Goal: Transaction & Acquisition: Purchase product/service

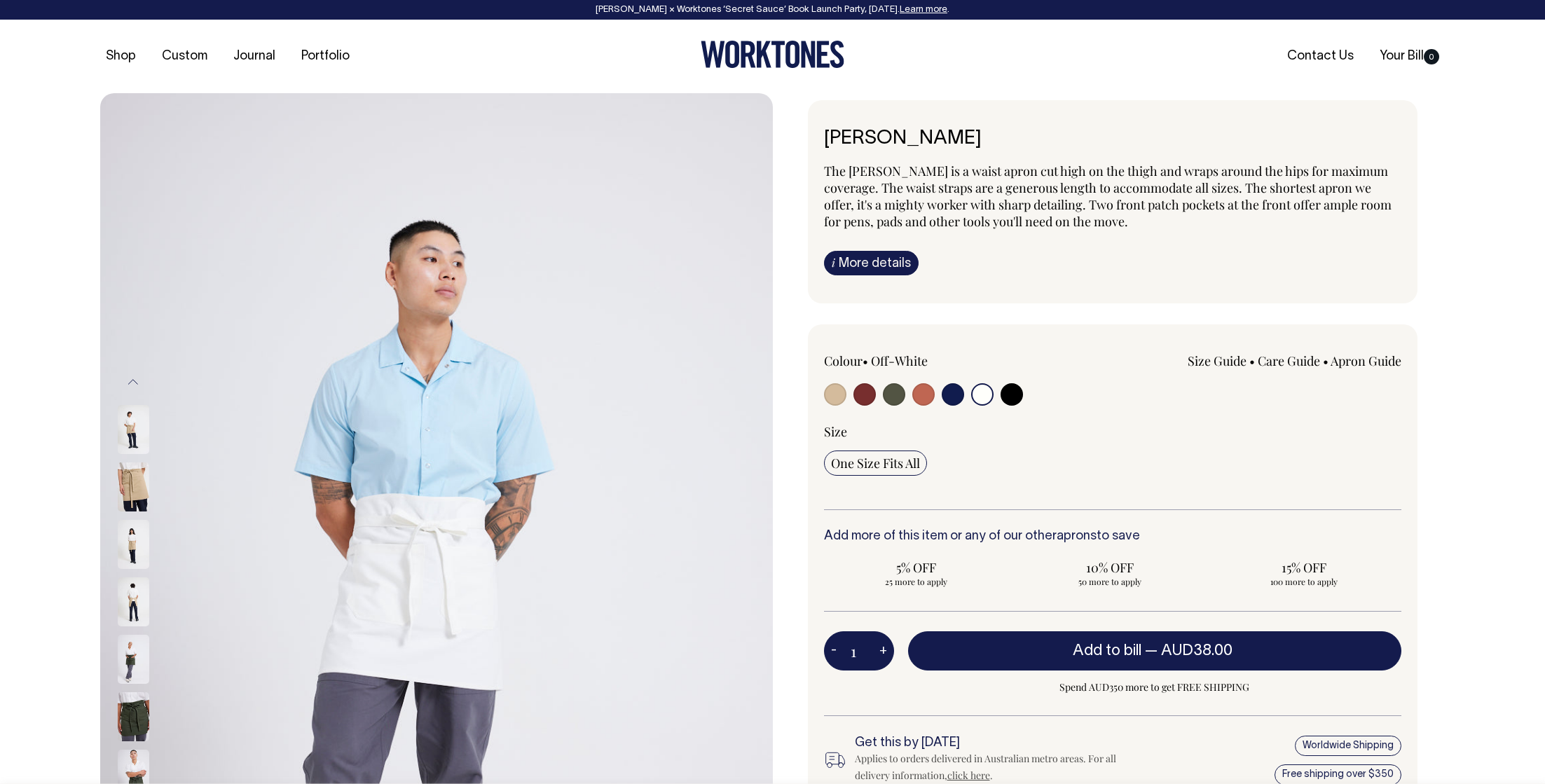
select select "Off-White"
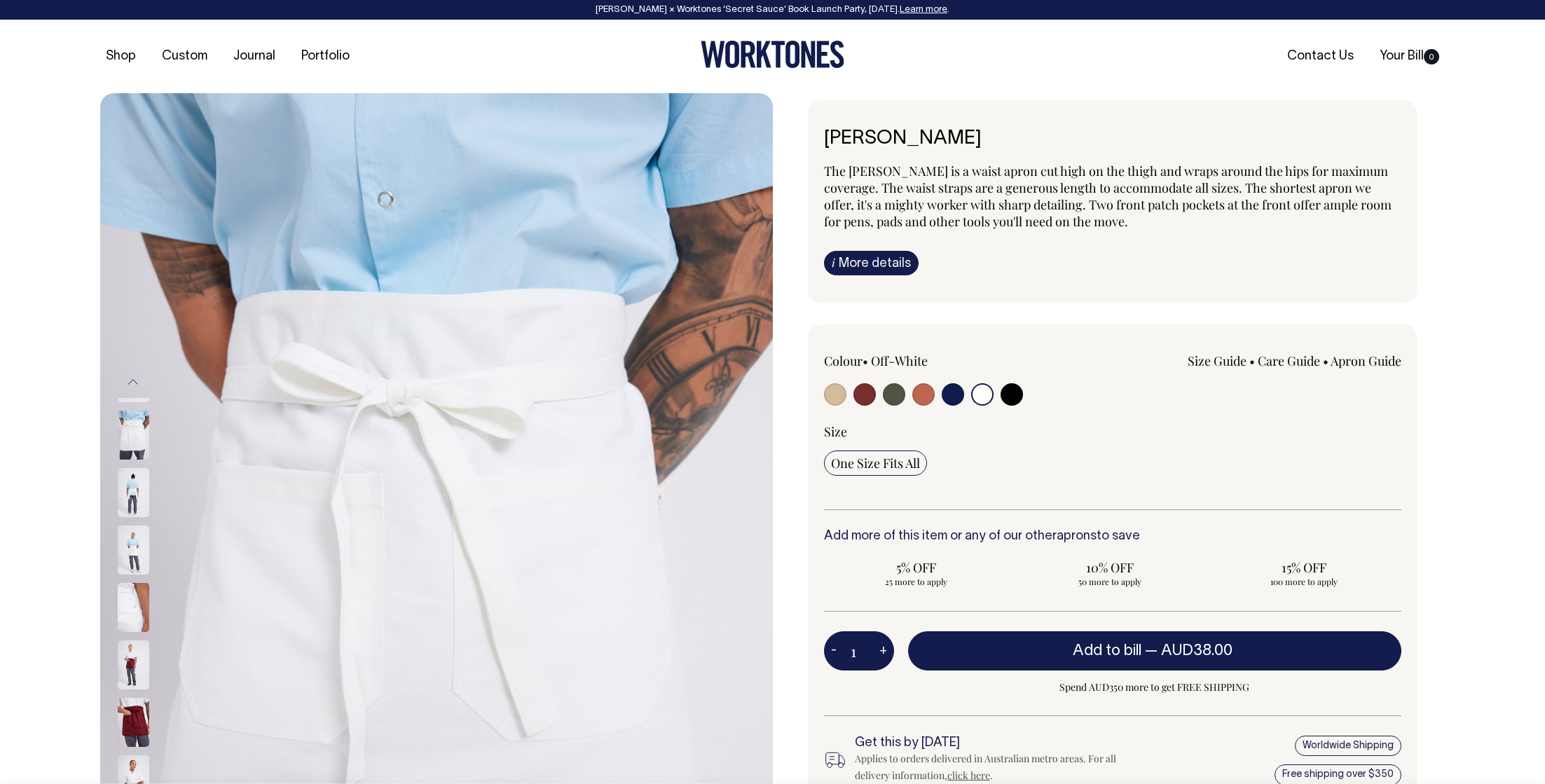
click at [835, 396] on input "radio" at bounding box center [835, 394] width 23 height 23
radio input "true"
select select "Khaki"
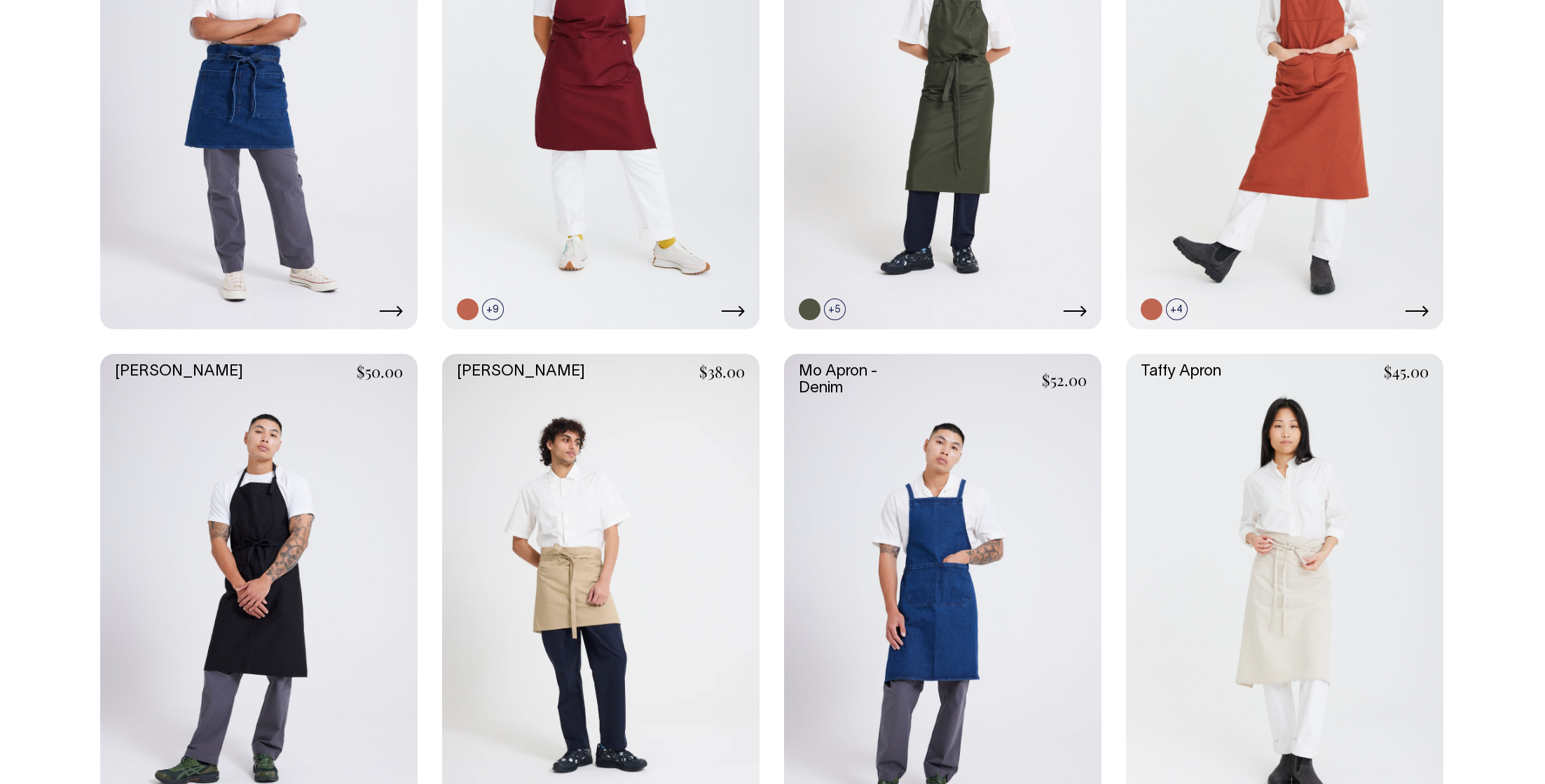
click at [1218, 578] on link at bounding box center [1285, 592] width 318 height 476
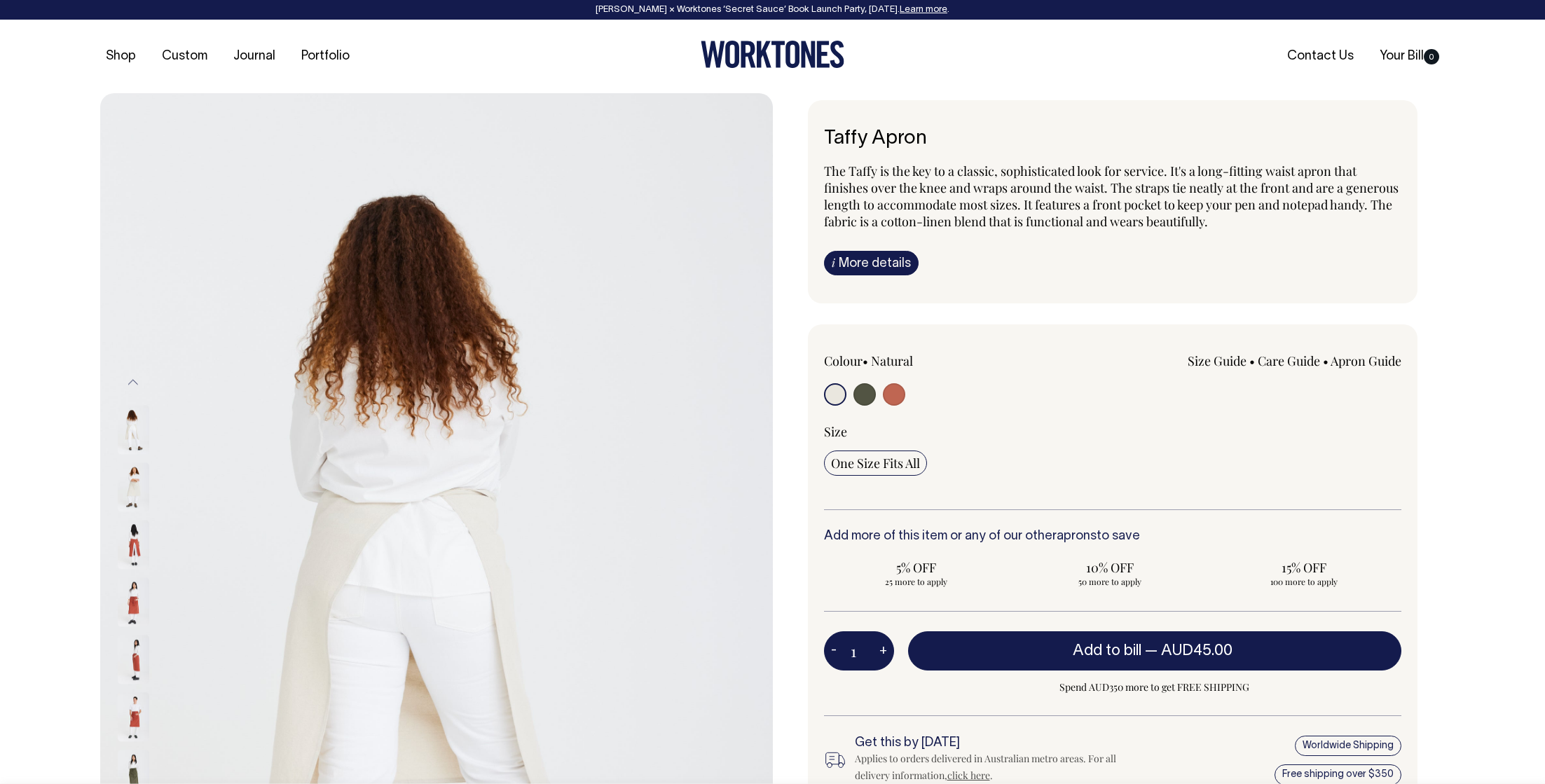
click at [836, 396] on input "radio" at bounding box center [835, 394] width 23 height 23
click at [1058, 409] on div "Colour • Natural Size Guide cm" at bounding box center [1112, 431] width 577 height 158
click at [138, 486] on img at bounding box center [133, 489] width 32 height 49
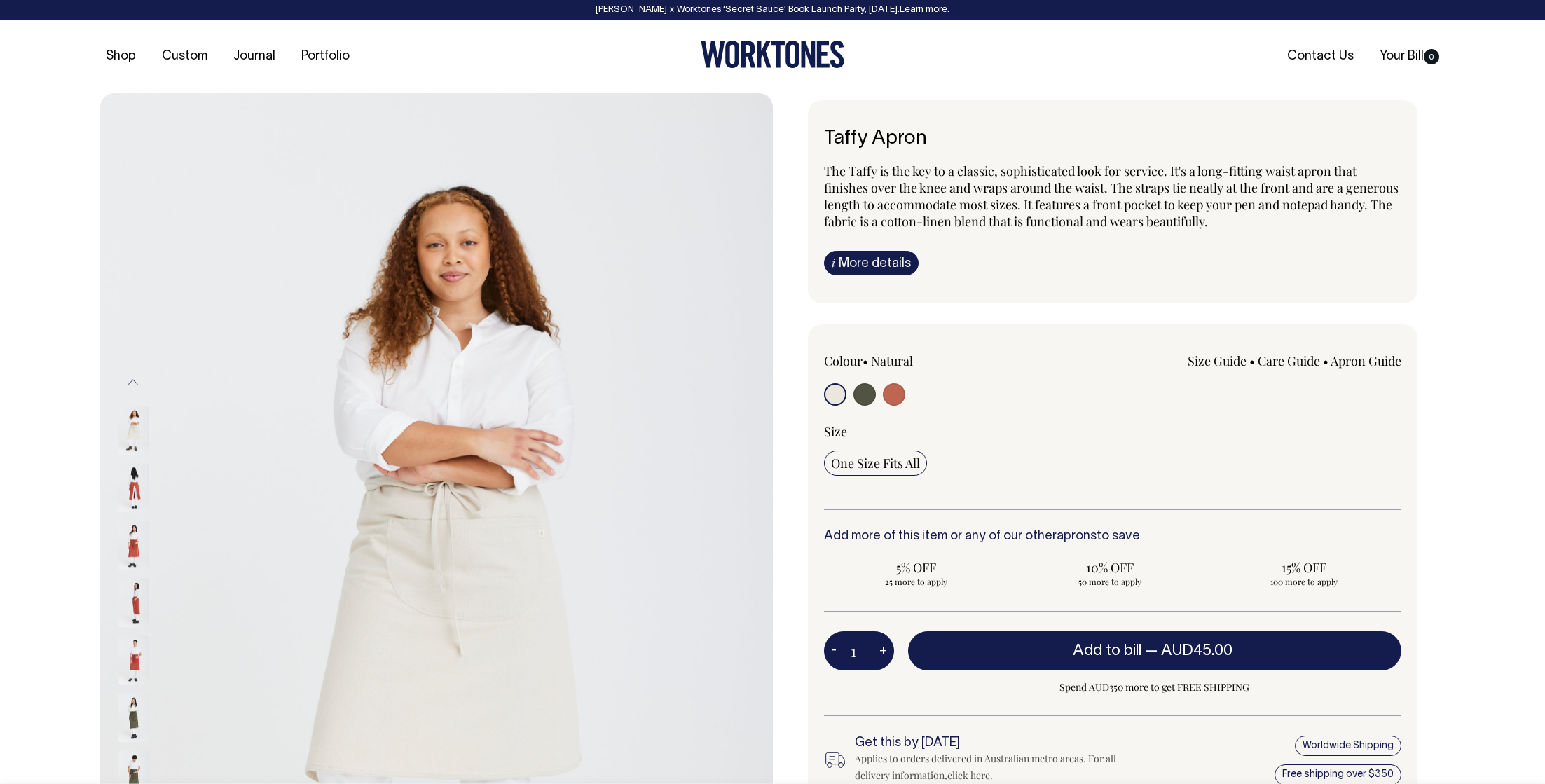
click at [131, 392] on button "Previous" at bounding box center [132, 382] width 21 height 32
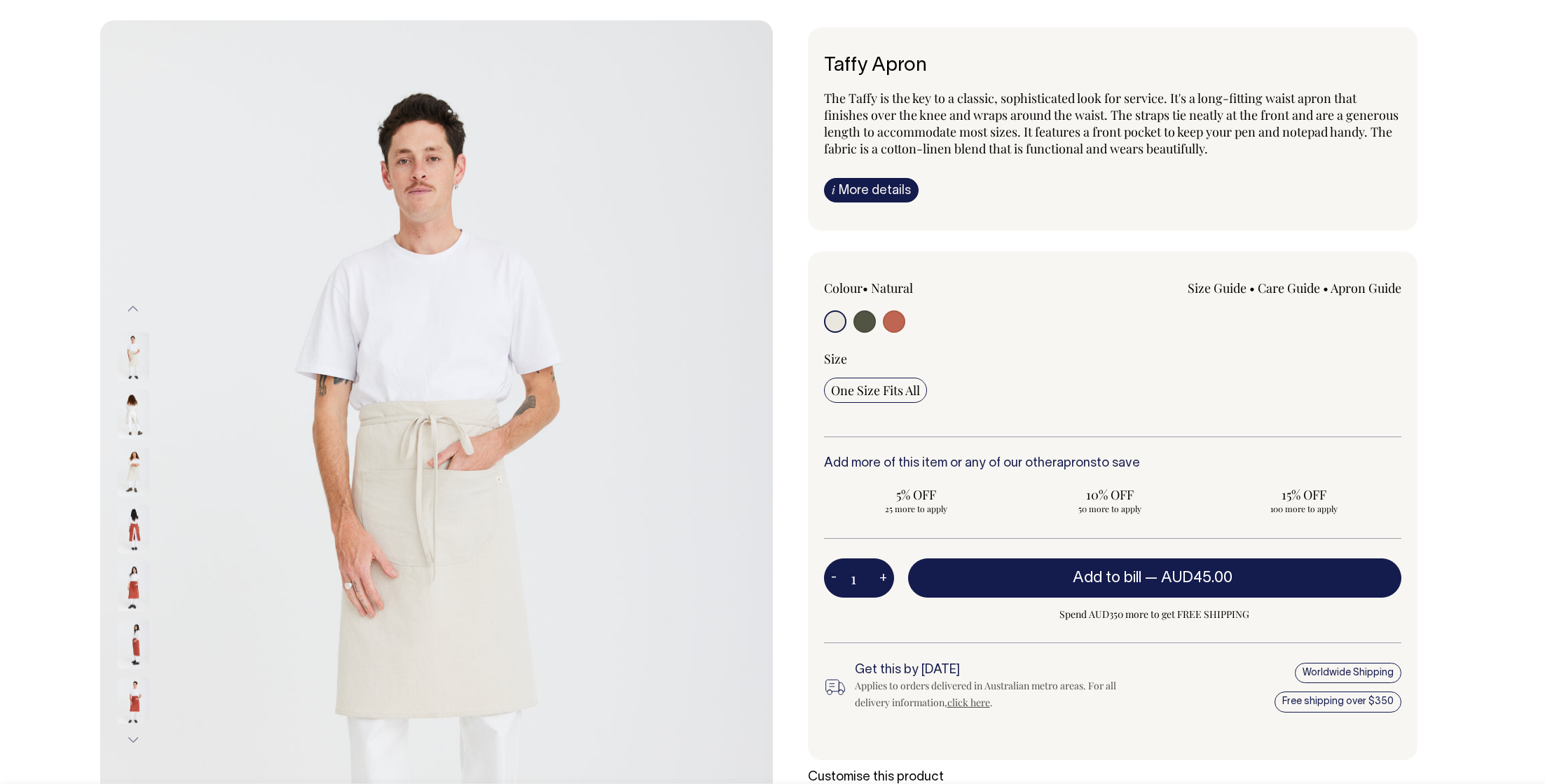
scroll to position [74, 0]
click at [134, 404] on img at bounding box center [133, 414] width 32 height 49
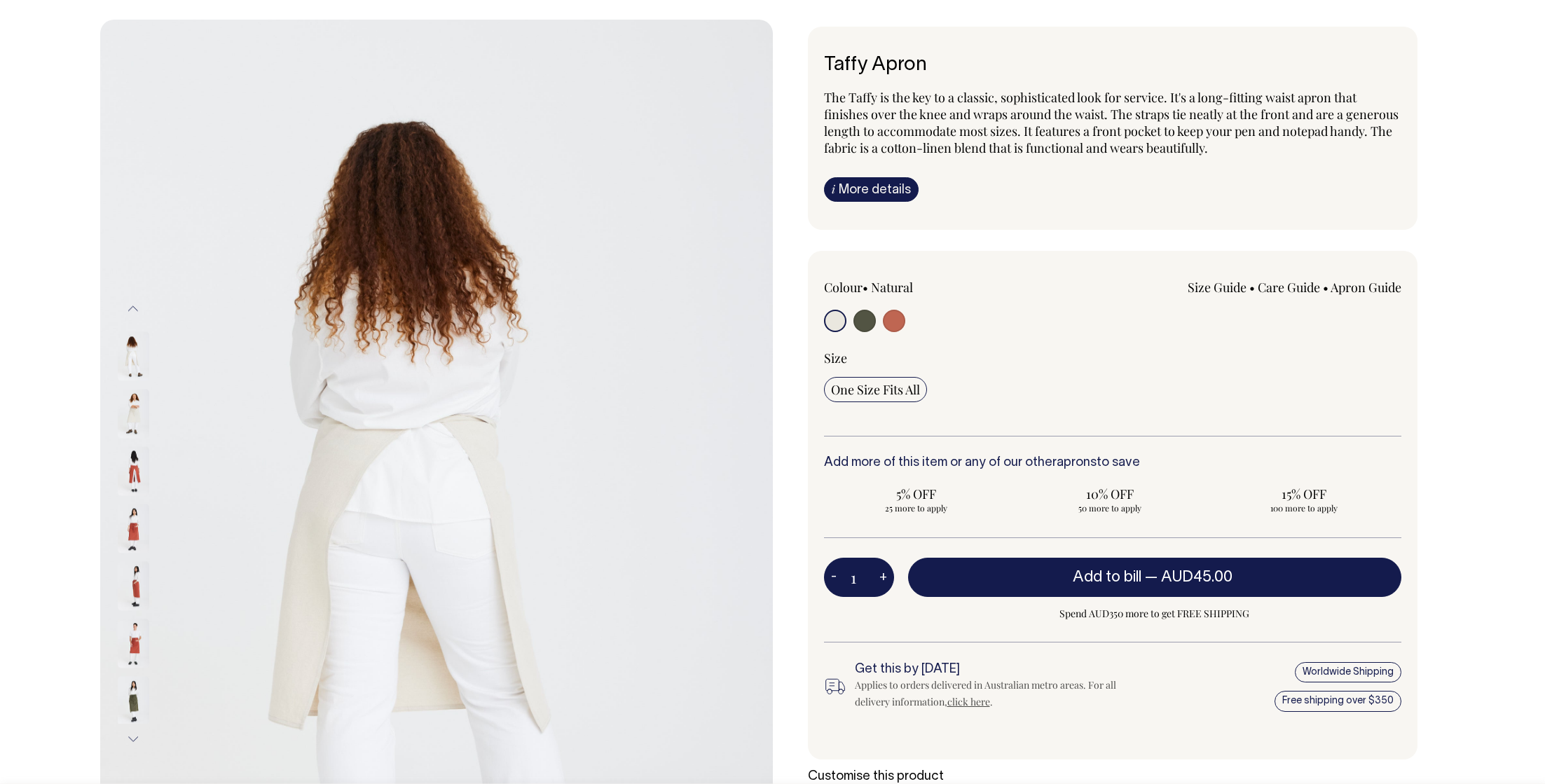
click at [135, 475] on img at bounding box center [133, 472] width 32 height 49
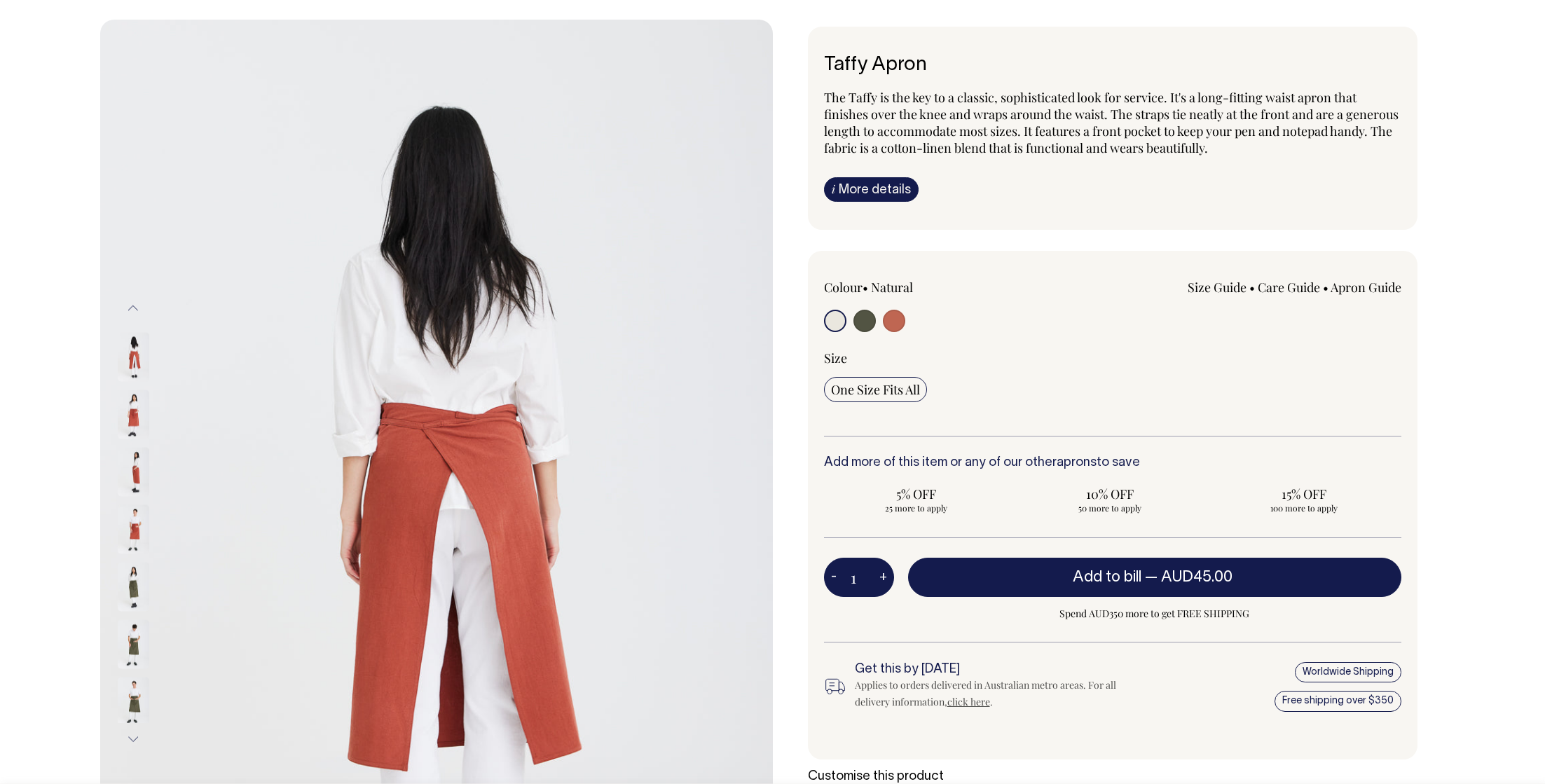
click at [132, 312] on button "Previous" at bounding box center [132, 308] width 21 height 32
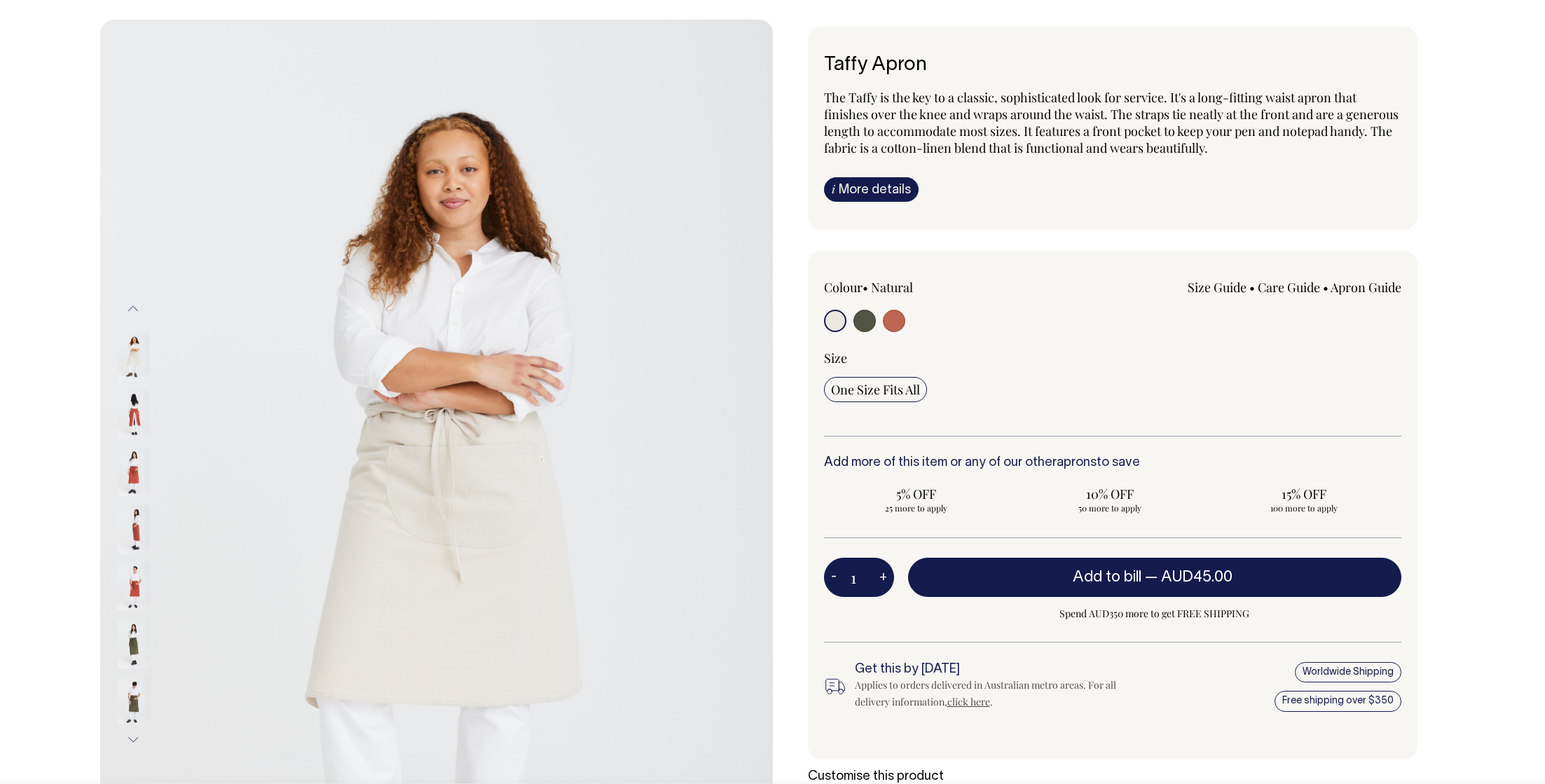
click at [879, 572] on button "+" at bounding box center [883, 577] width 22 height 28
type input "2"
click at [879, 572] on button "+" at bounding box center [883, 577] width 22 height 28
type input "3"
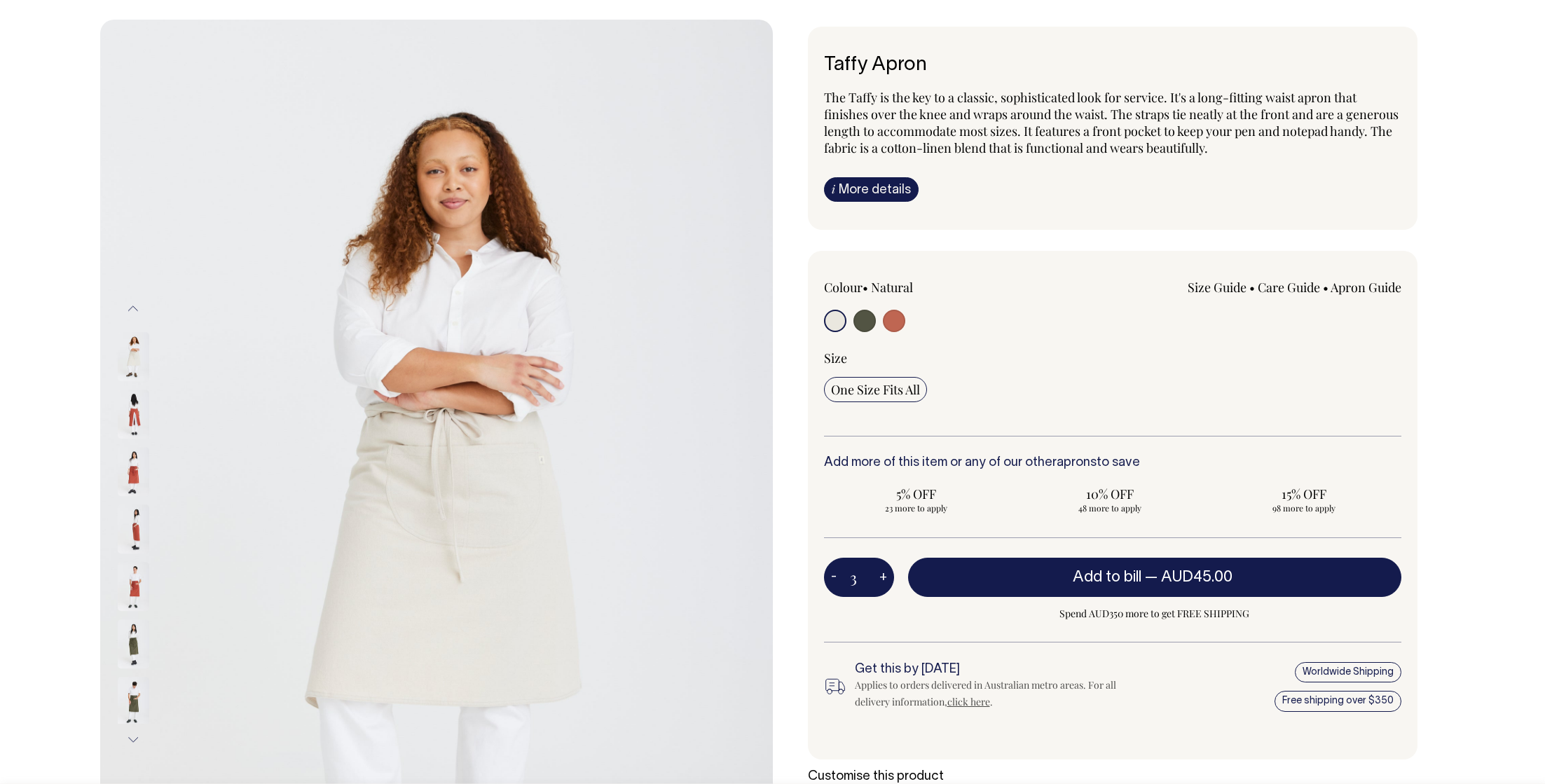
type input "3"
click at [879, 572] on button "+" at bounding box center [883, 577] width 22 height 28
type input "4"
click at [879, 572] on button "+" at bounding box center [883, 577] width 22 height 28
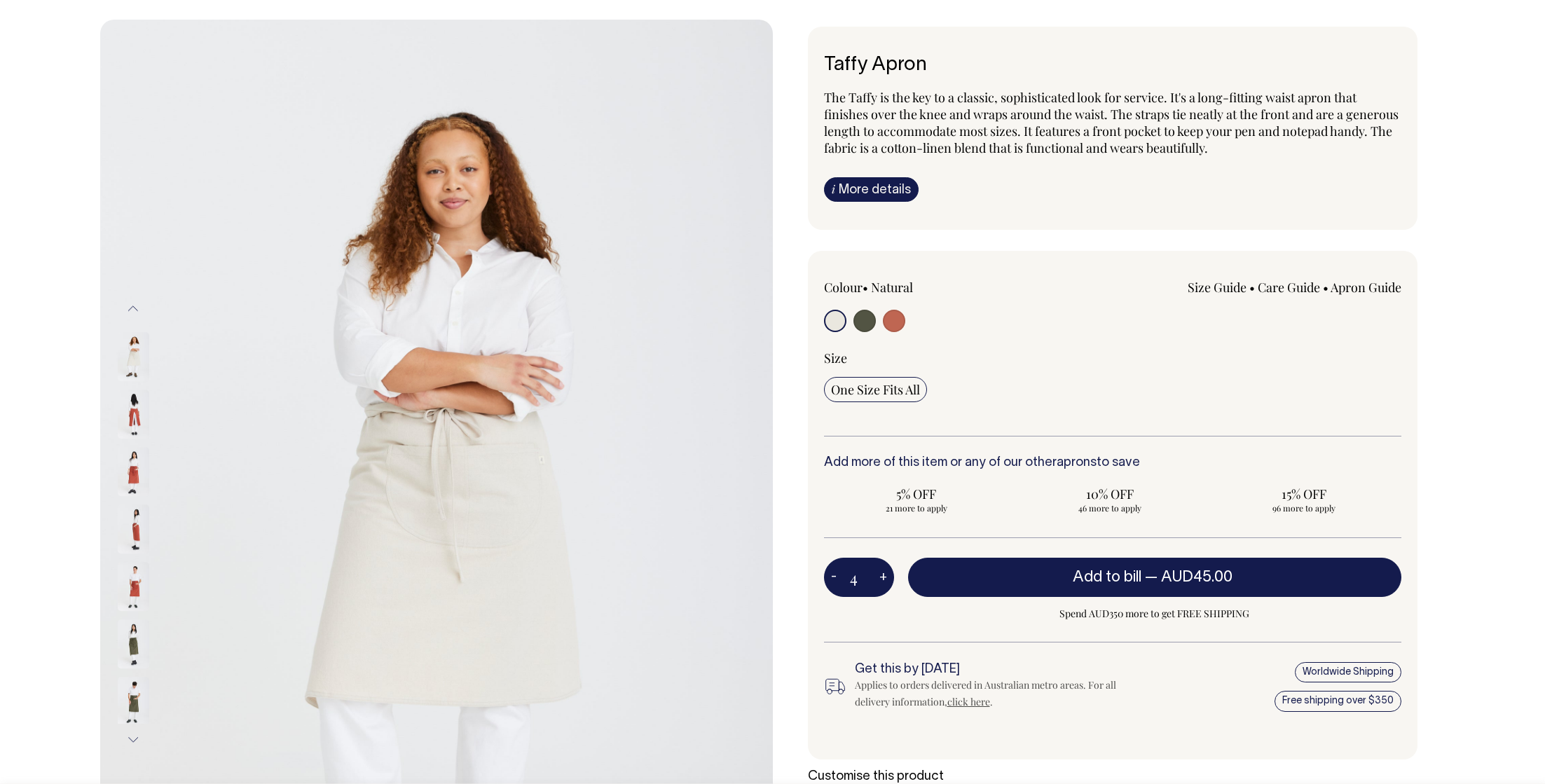
type input "5"
click at [879, 572] on button "+" at bounding box center [883, 577] width 22 height 28
type input "6"
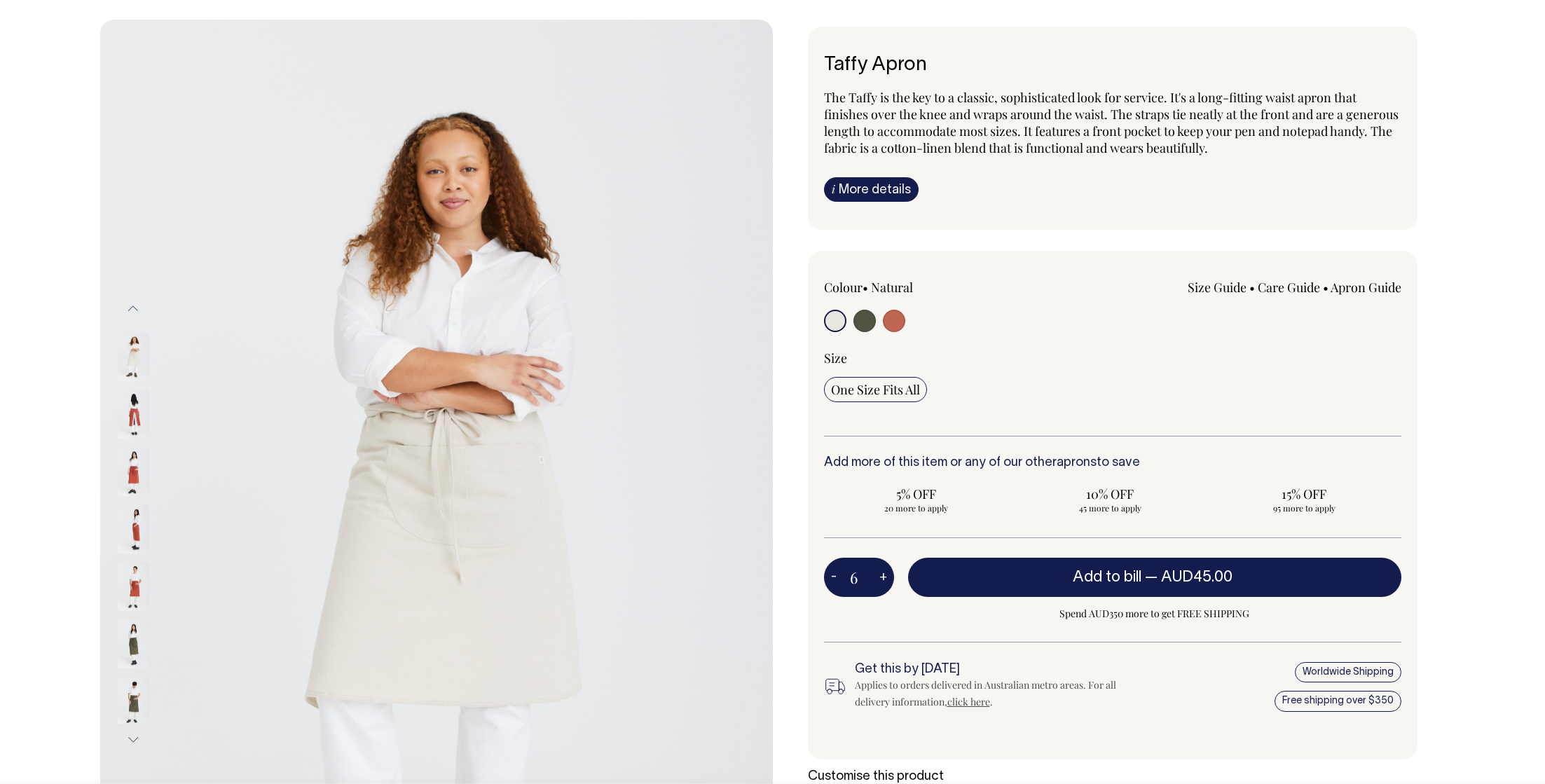
click at [879, 572] on button "+" at bounding box center [883, 577] width 22 height 28
type input "7"
click at [862, 573] on input "7" at bounding box center [858, 577] width 70 height 39
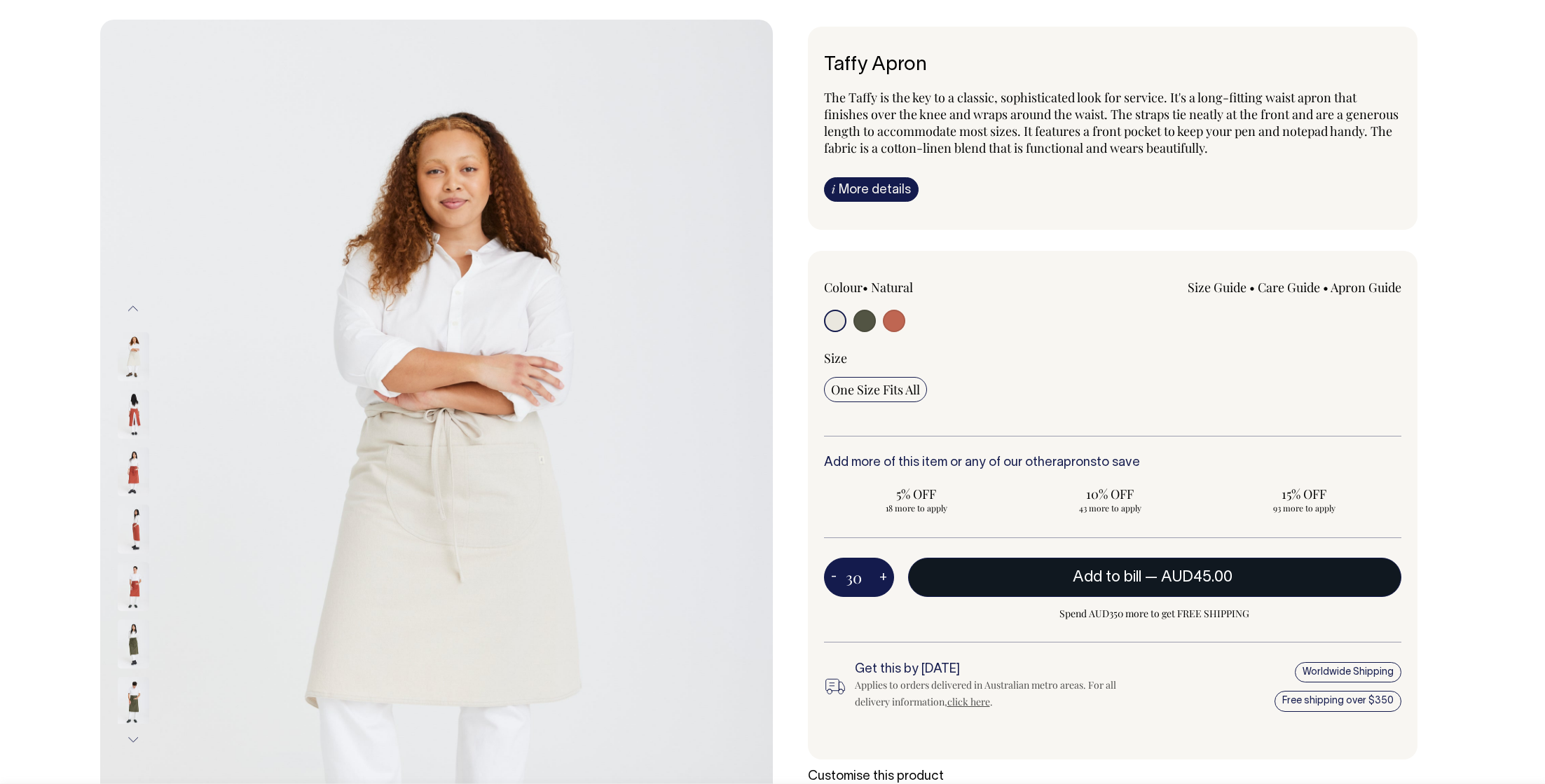
type input "30"
radio input "true"
type input "30"
click at [1016, 580] on button "Add to bill — AUD45.00 AUD42.75" at bounding box center [1155, 577] width 493 height 39
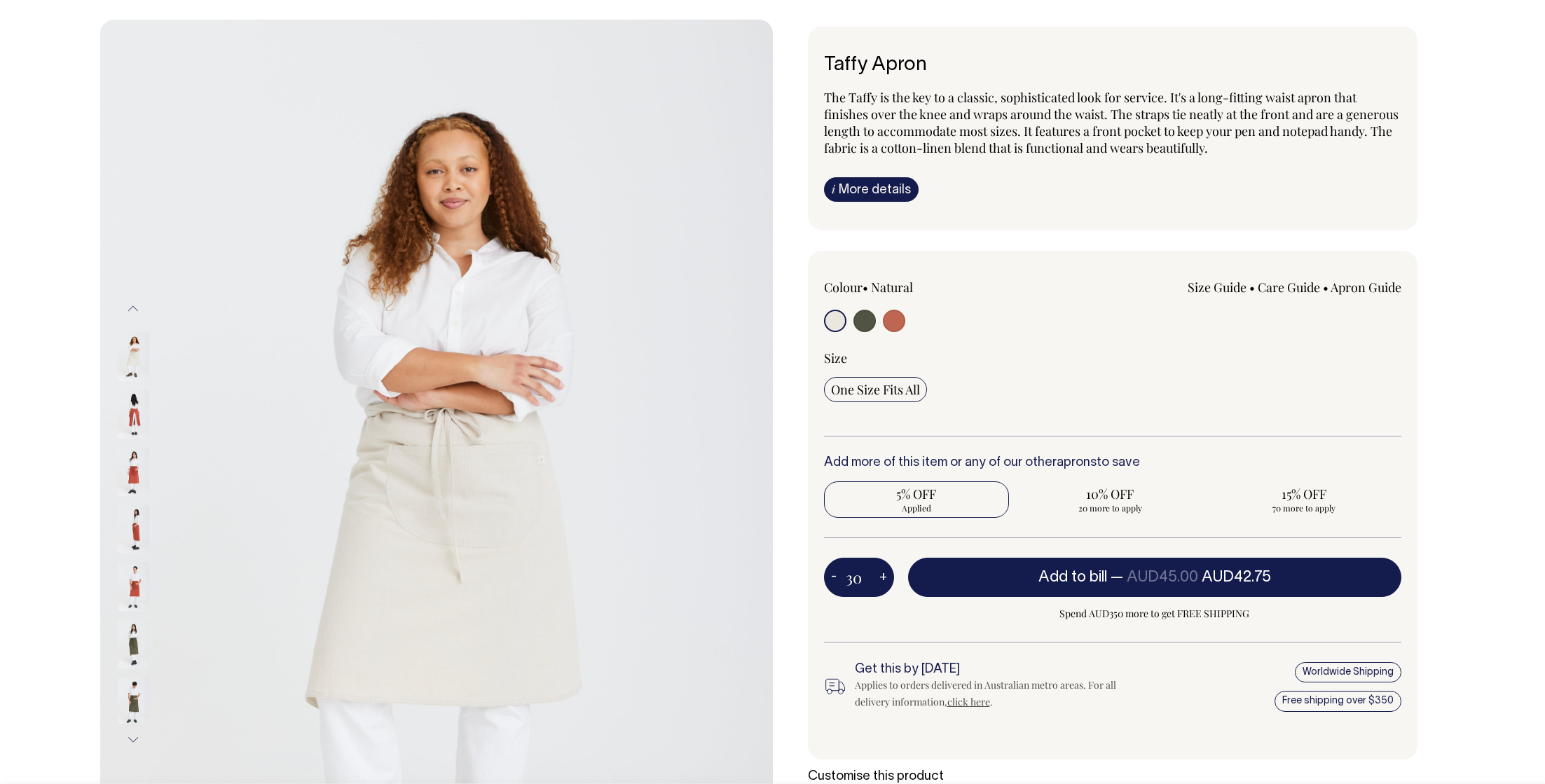
type input "1"
radio input "false"
type input "1"
radio input "true"
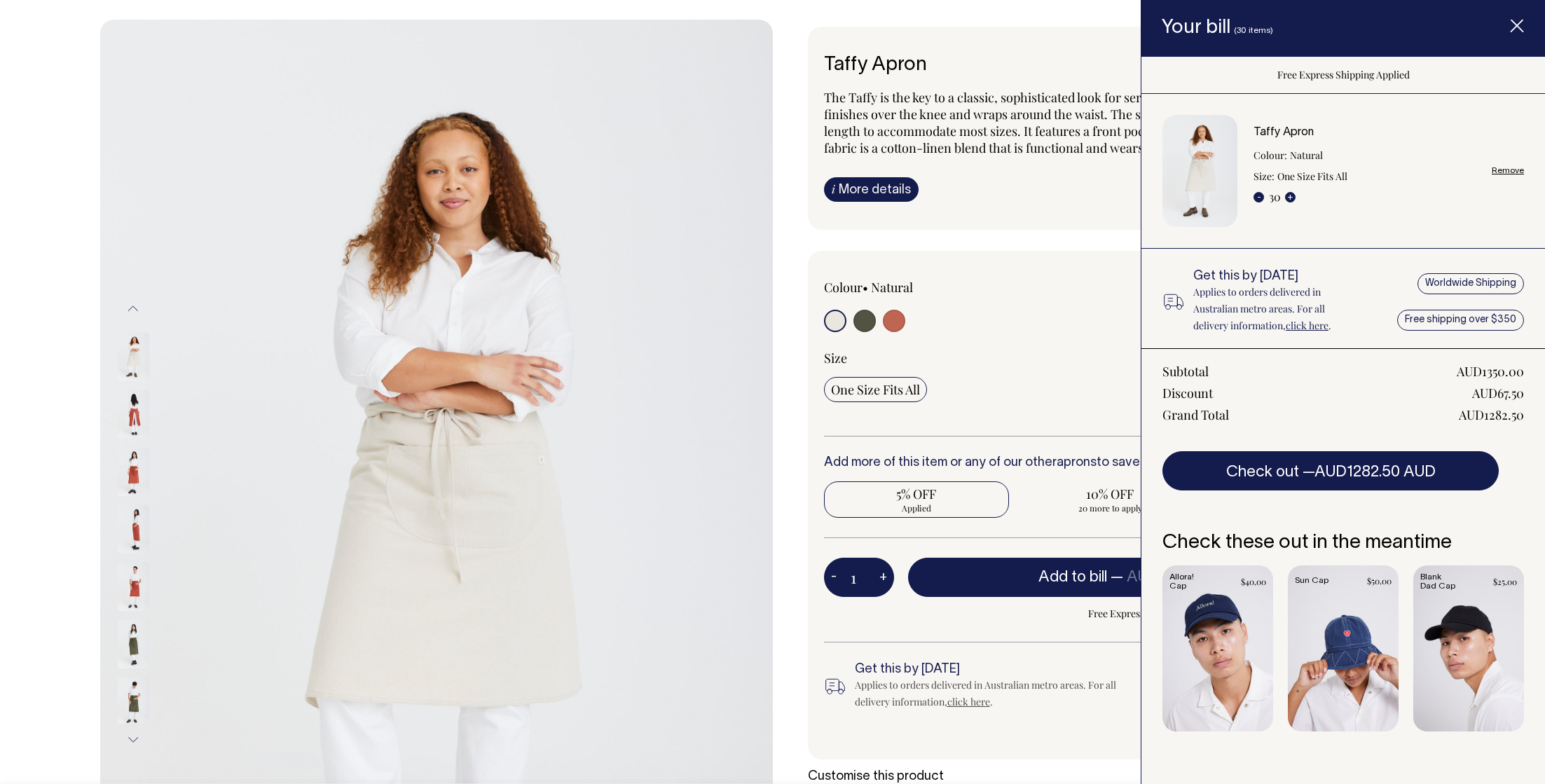
click at [1527, 27] on span "Item added to your cart" at bounding box center [1517, 27] width 56 height 59
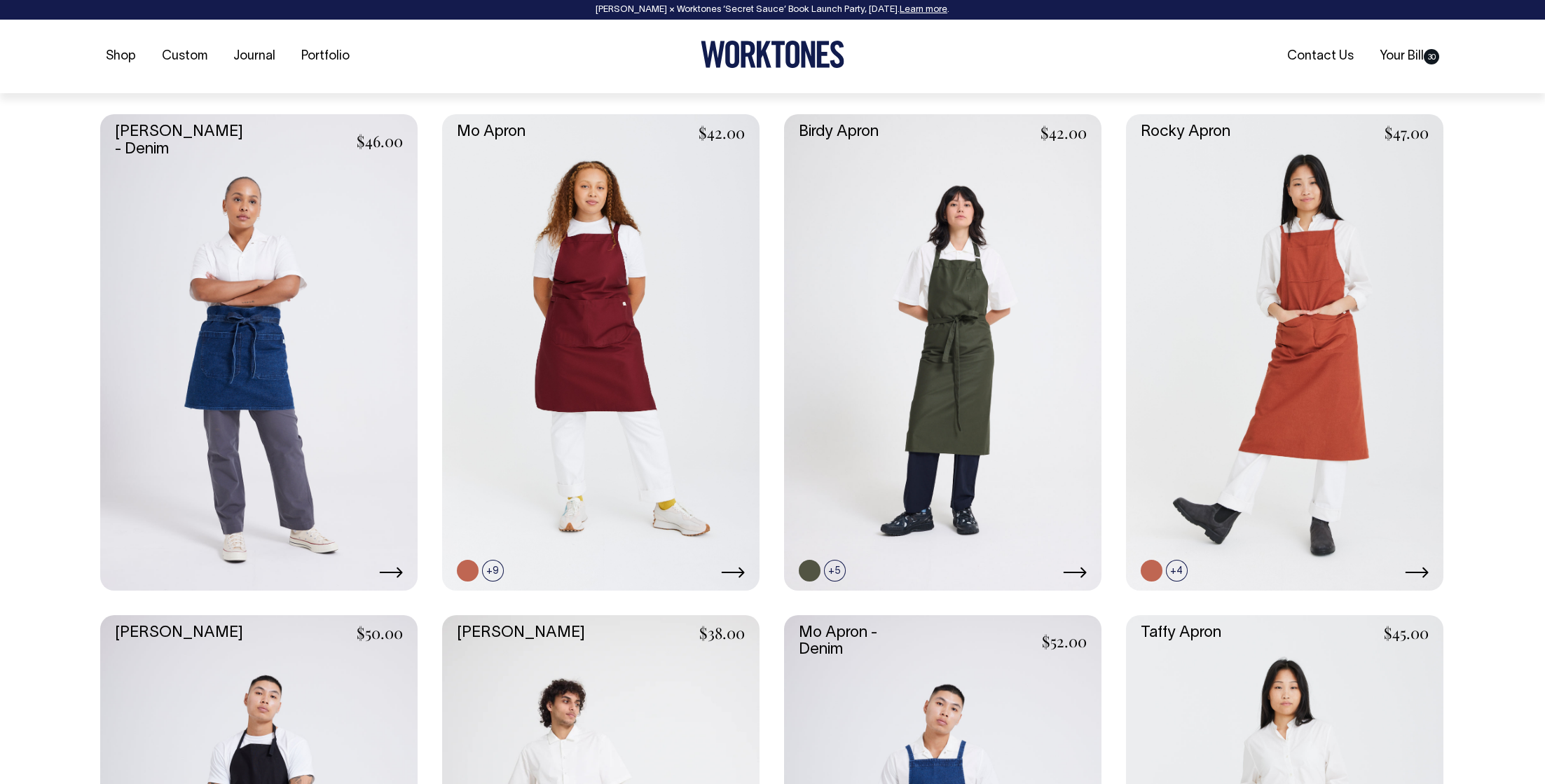
scroll to position [583, 0]
click at [570, 287] on link at bounding box center [601, 351] width 318 height 476
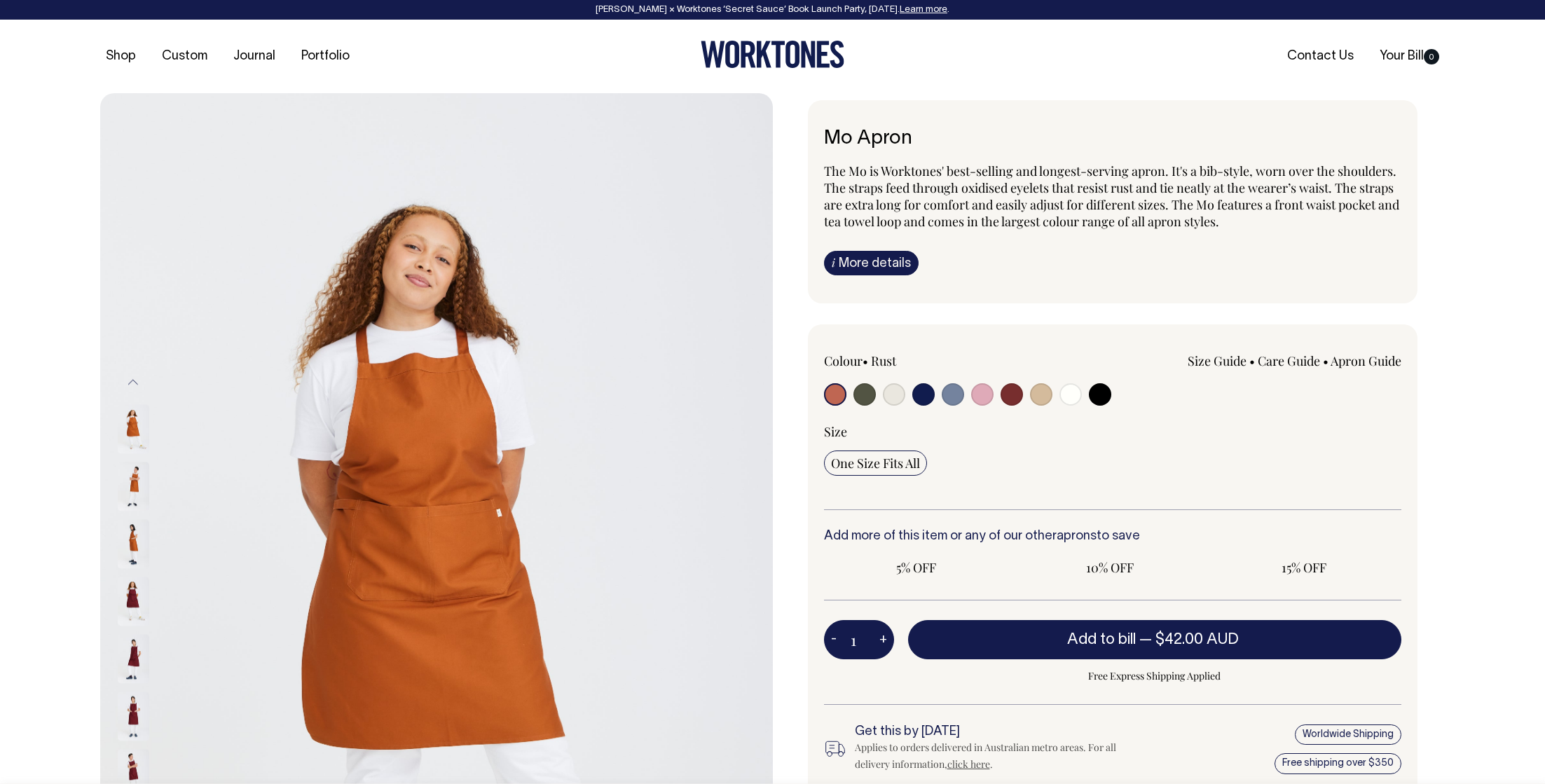
radio input "true"
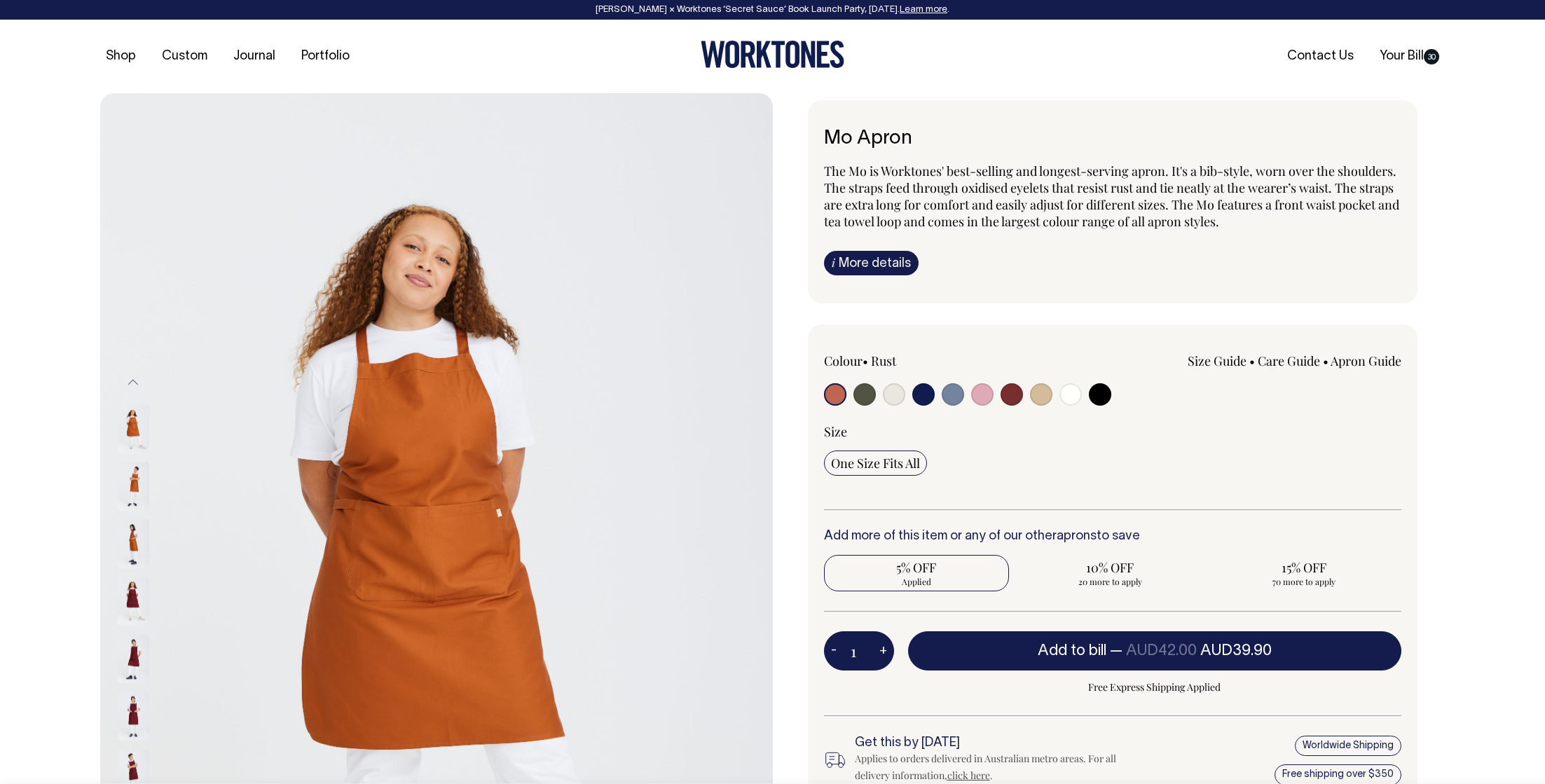
click at [881, 392] on div at bounding box center [939, 396] width 231 height 26
click at [892, 397] on input "radio" at bounding box center [894, 394] width 23 height 23
radio input "true"
select select "Natural"
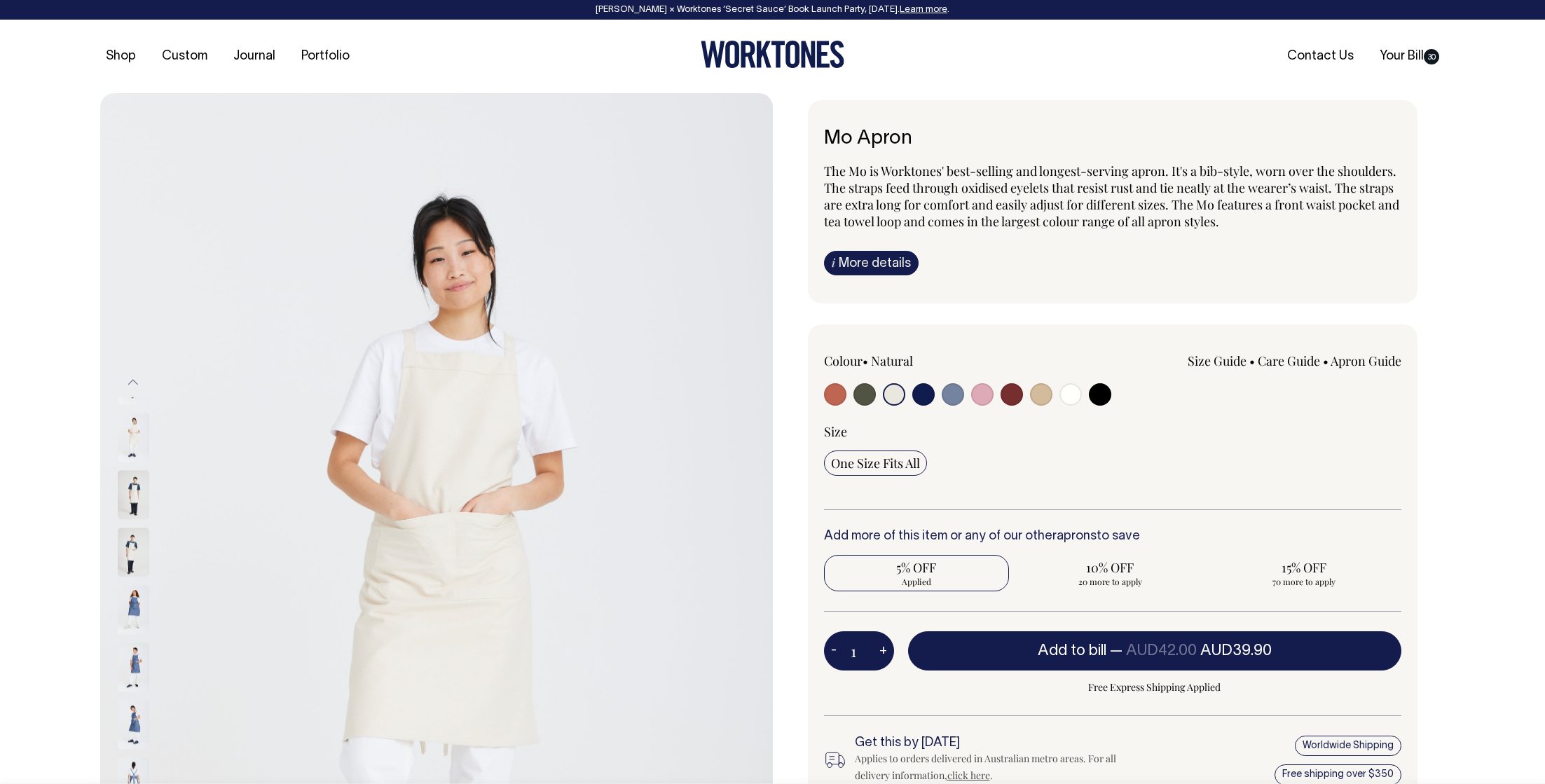
drag, startPoint x: 865, startPoint y: 649, endPoint x: 857, endPoint y: 649, distance: 8.0
click at [857, 649] on input "1" at bounding box center [858, 650] width 70 height 39
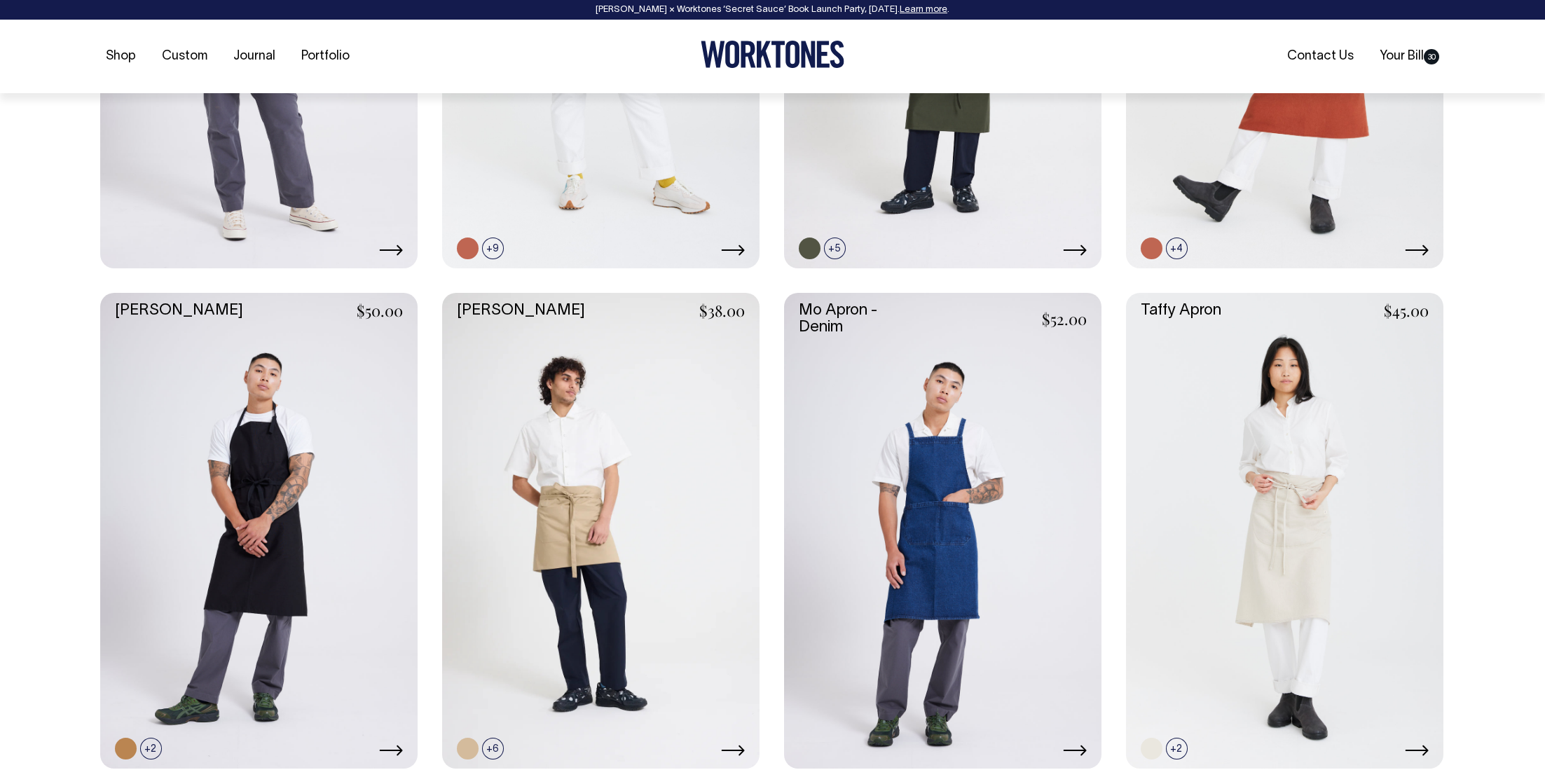
scroll to position [905, 0]
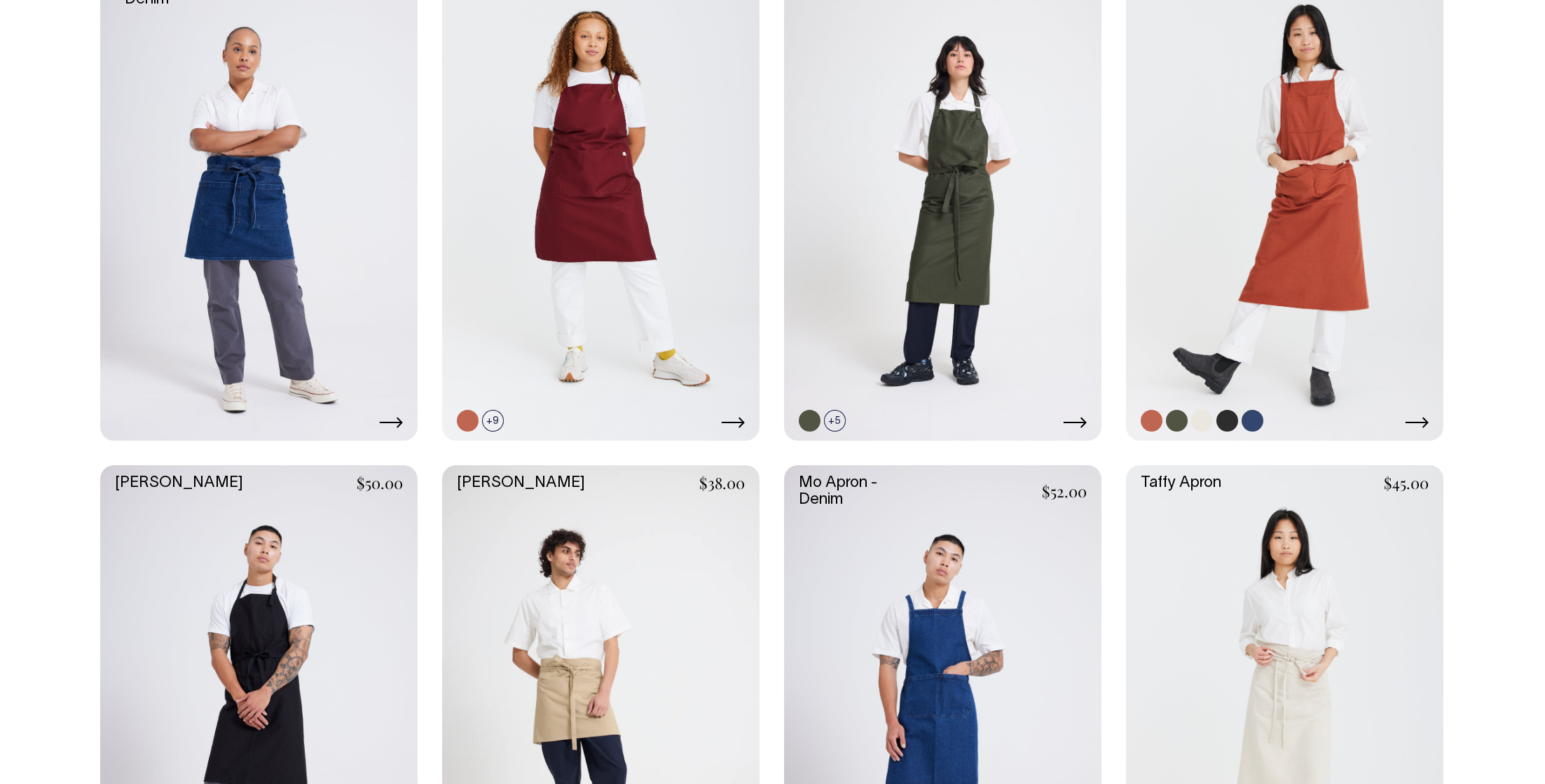
click at [1278, 246] on link at bounding box center [1285, 203] width 318 height 476
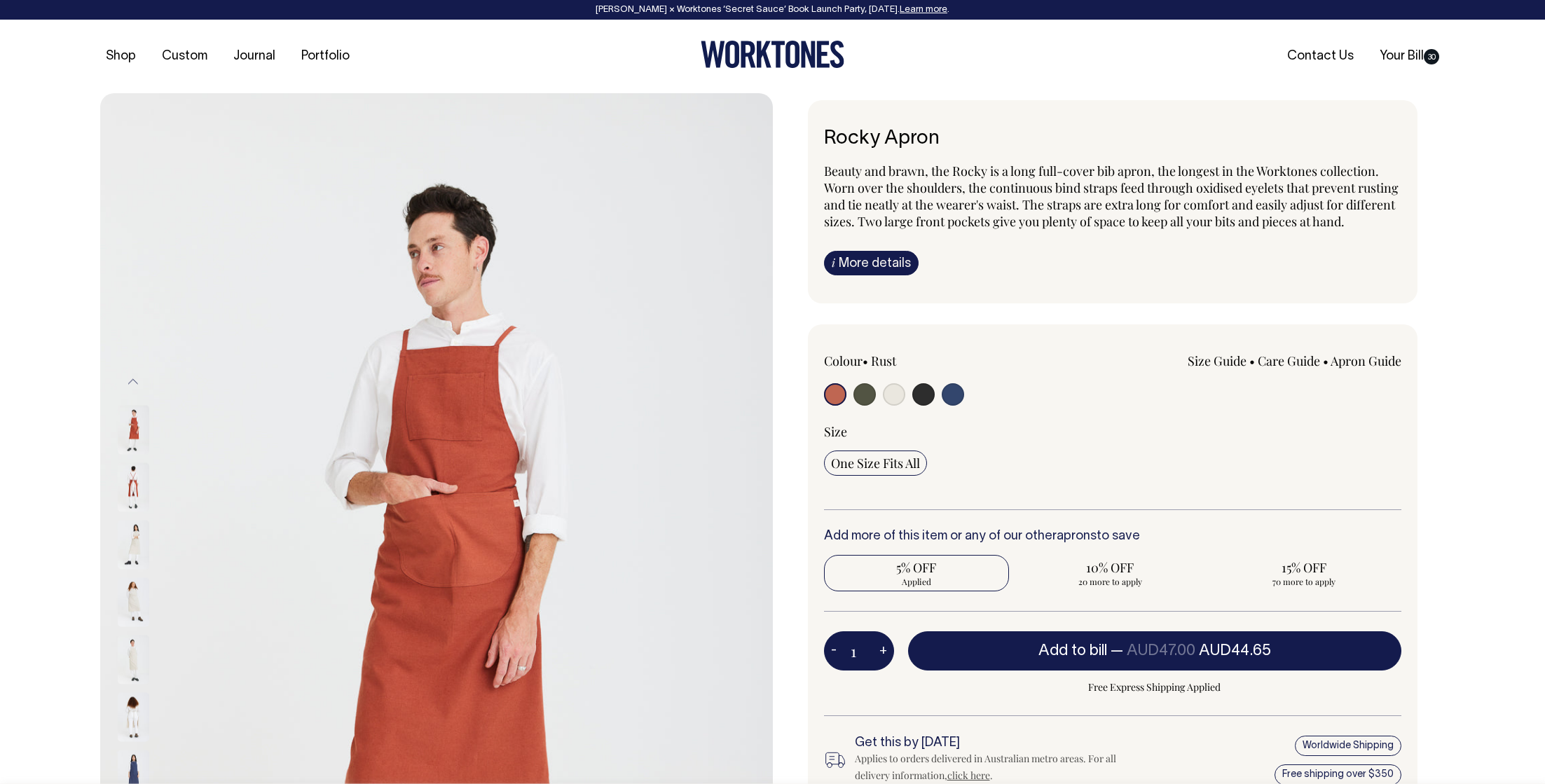
click at [127, 537] on img at bounding box center [133, 544] width 32 height 49
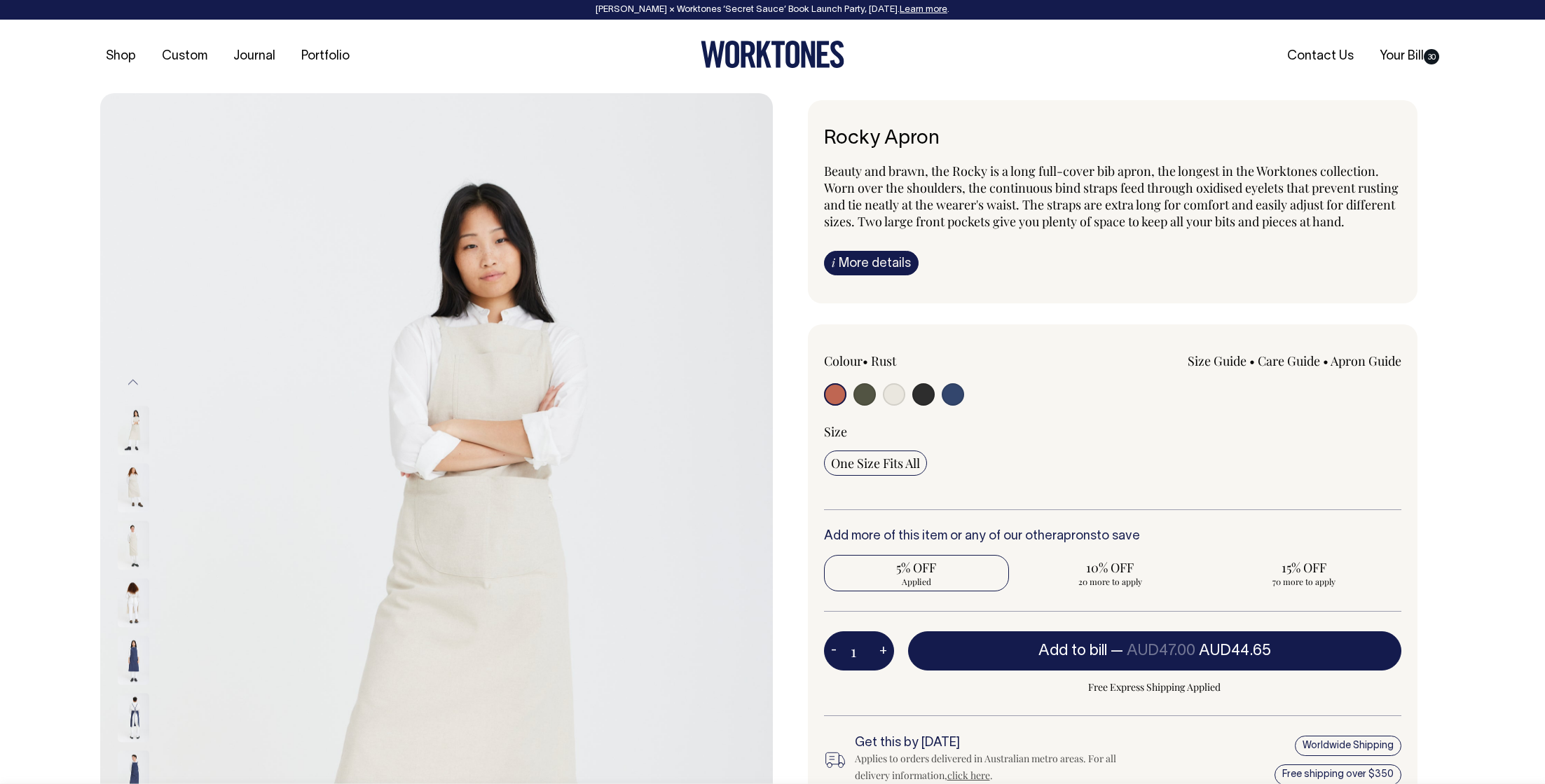
click at [125, 598] on img at bounding box center [133, 603] width 32 height 49
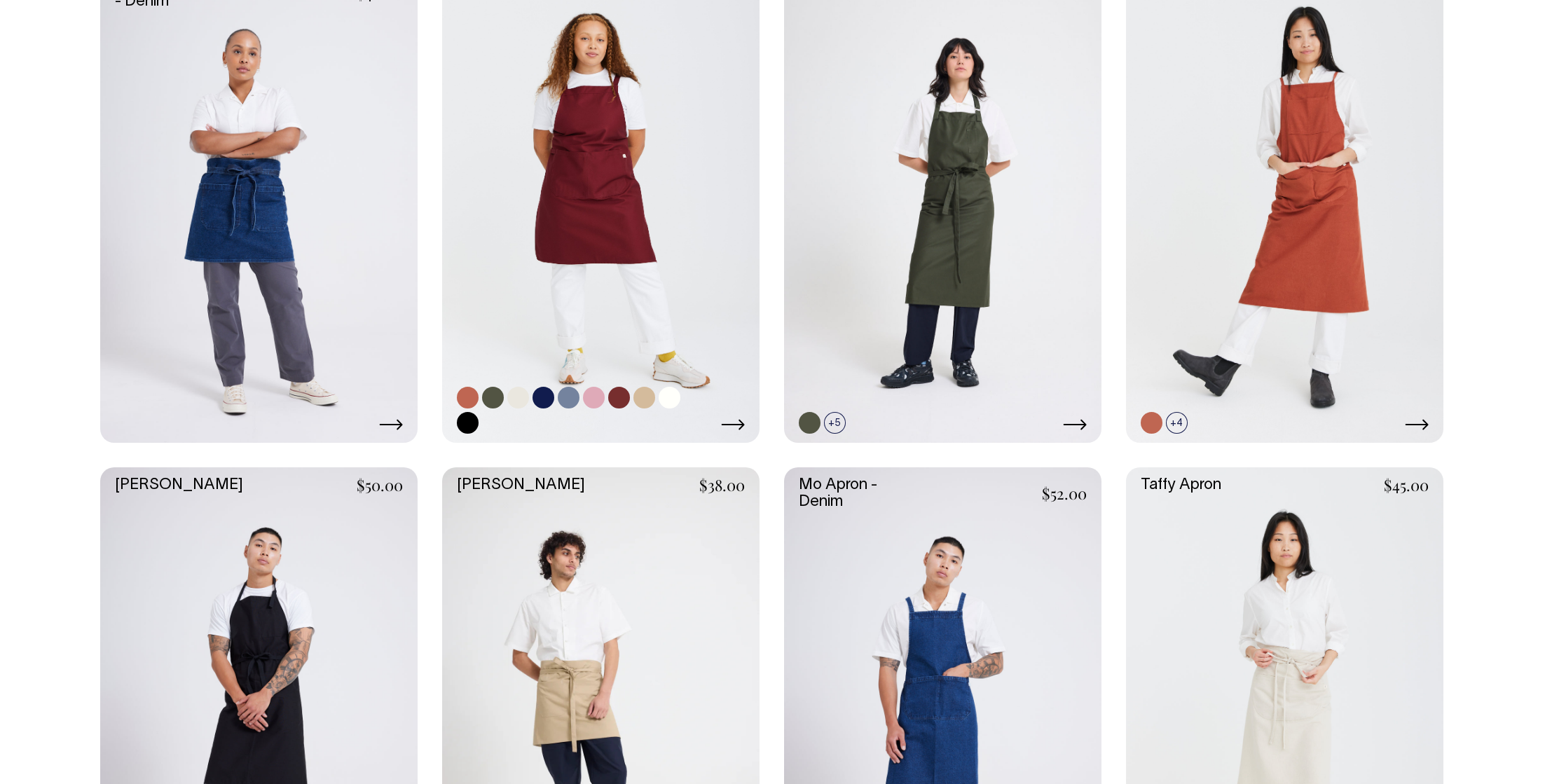
click at [622, 270] on link at bounding box center [601, 204] width 318 height 476
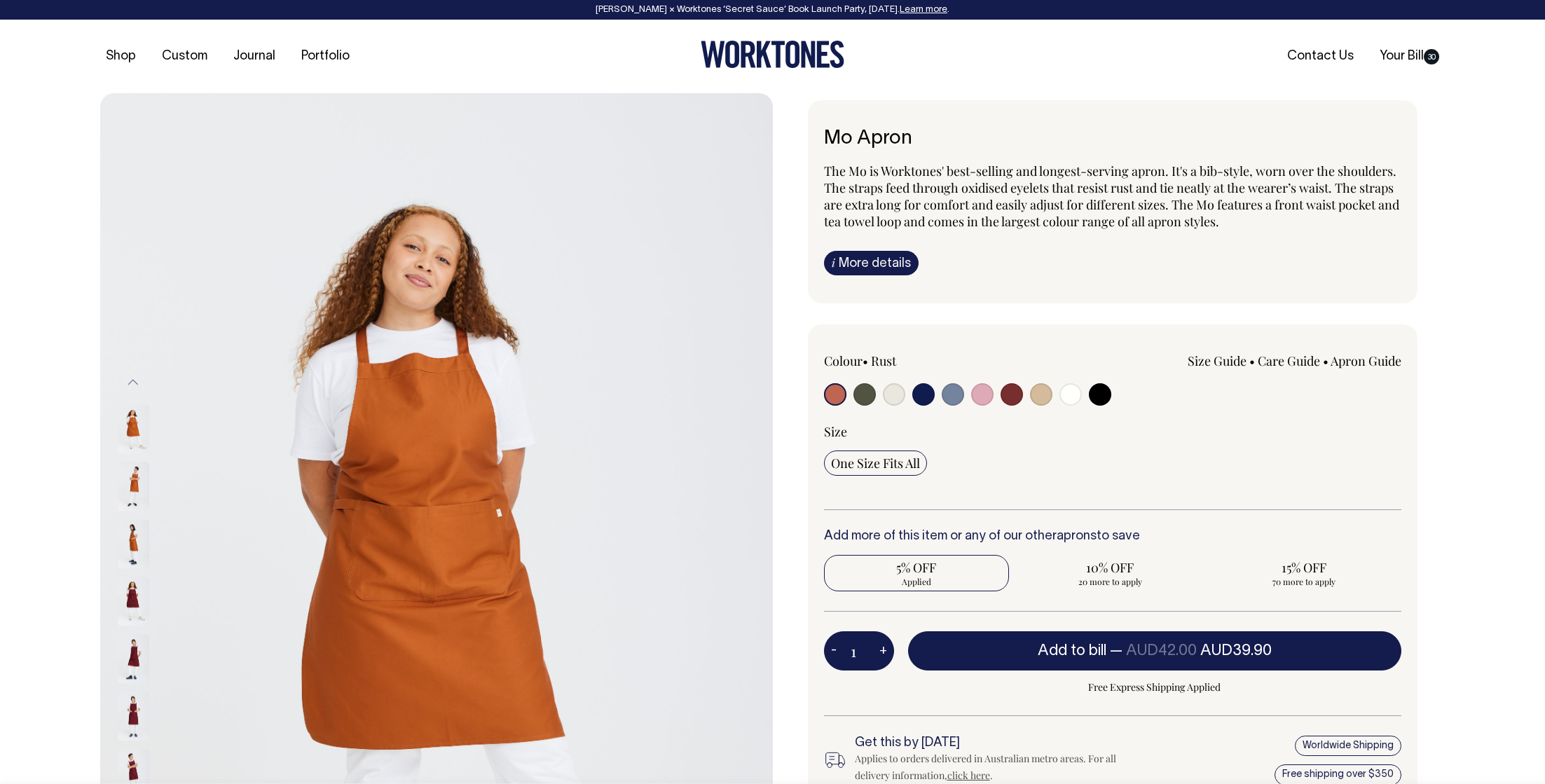
click at [894, 393] on input "radio" at bounding box center [894, 394] width 23 height 23
radio input "true"
select select "Natural"
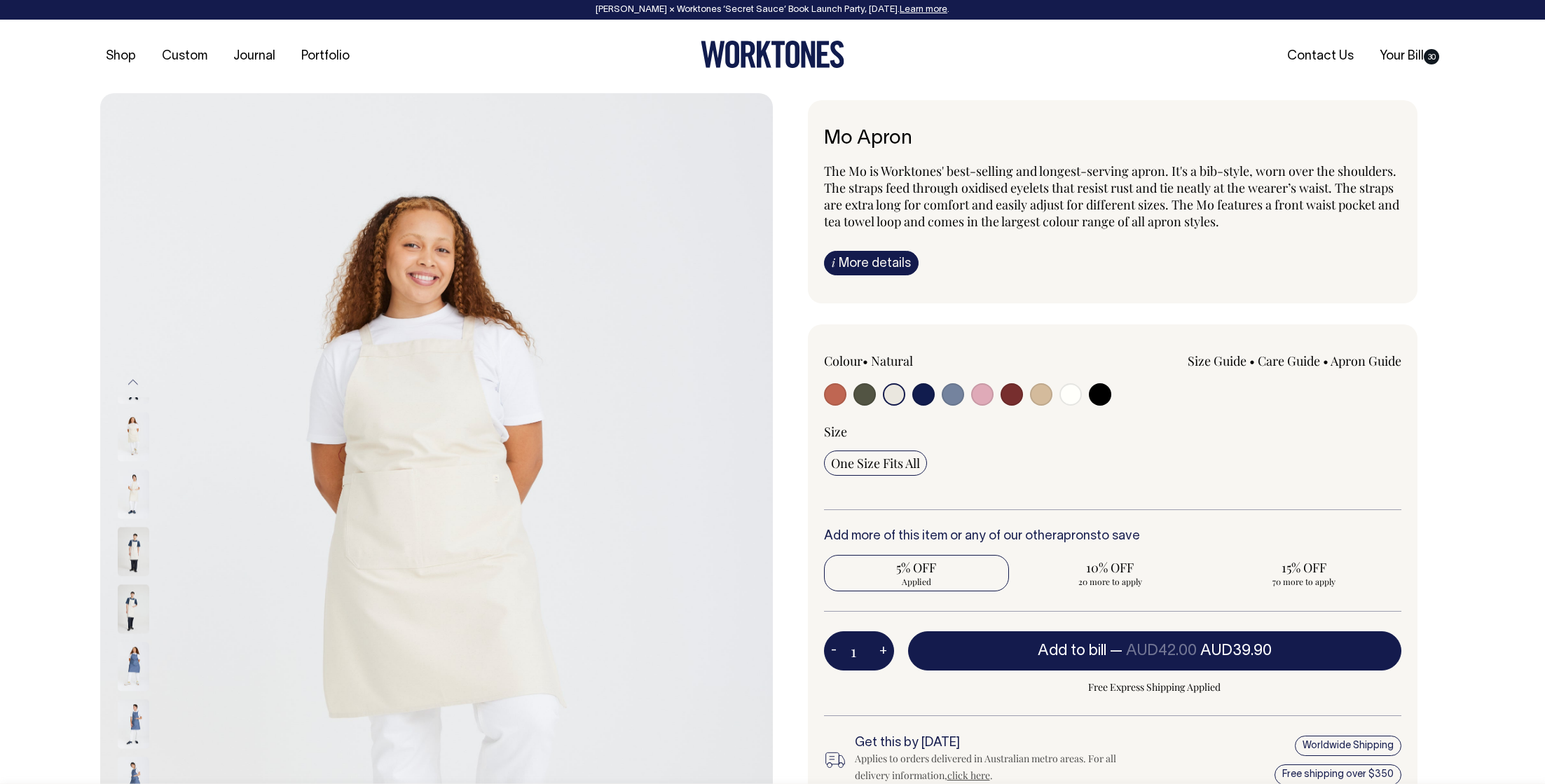
click at [1038, 397] on input "radio" at bounding box center [1041, 394] width 23 height 23
radio input "true"
select select "Khaki"
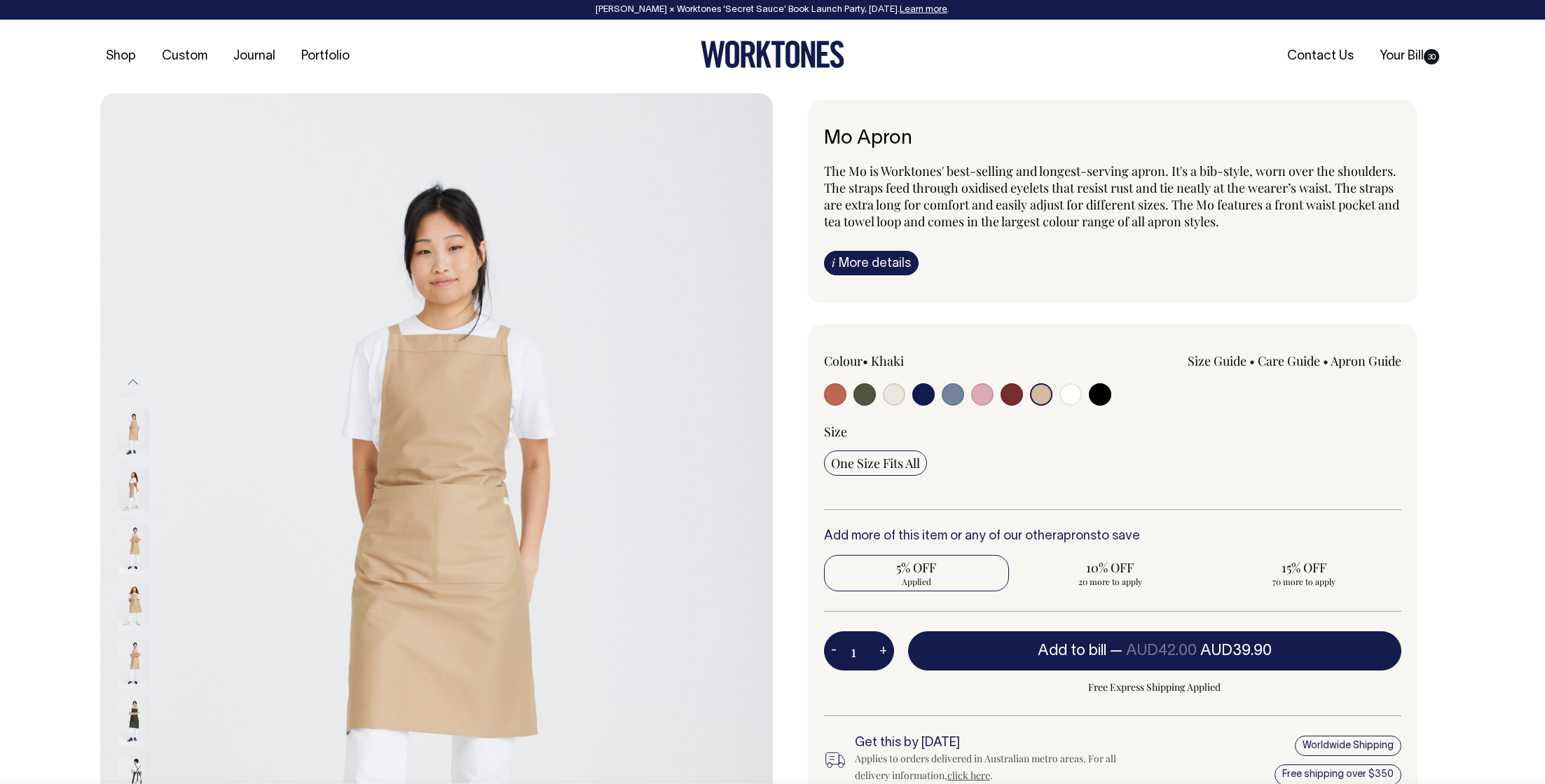
click at [891, 391] on input "radio" at bounding box center [894, 394] width 23 height 23
radio input "true"
select select "Natural"
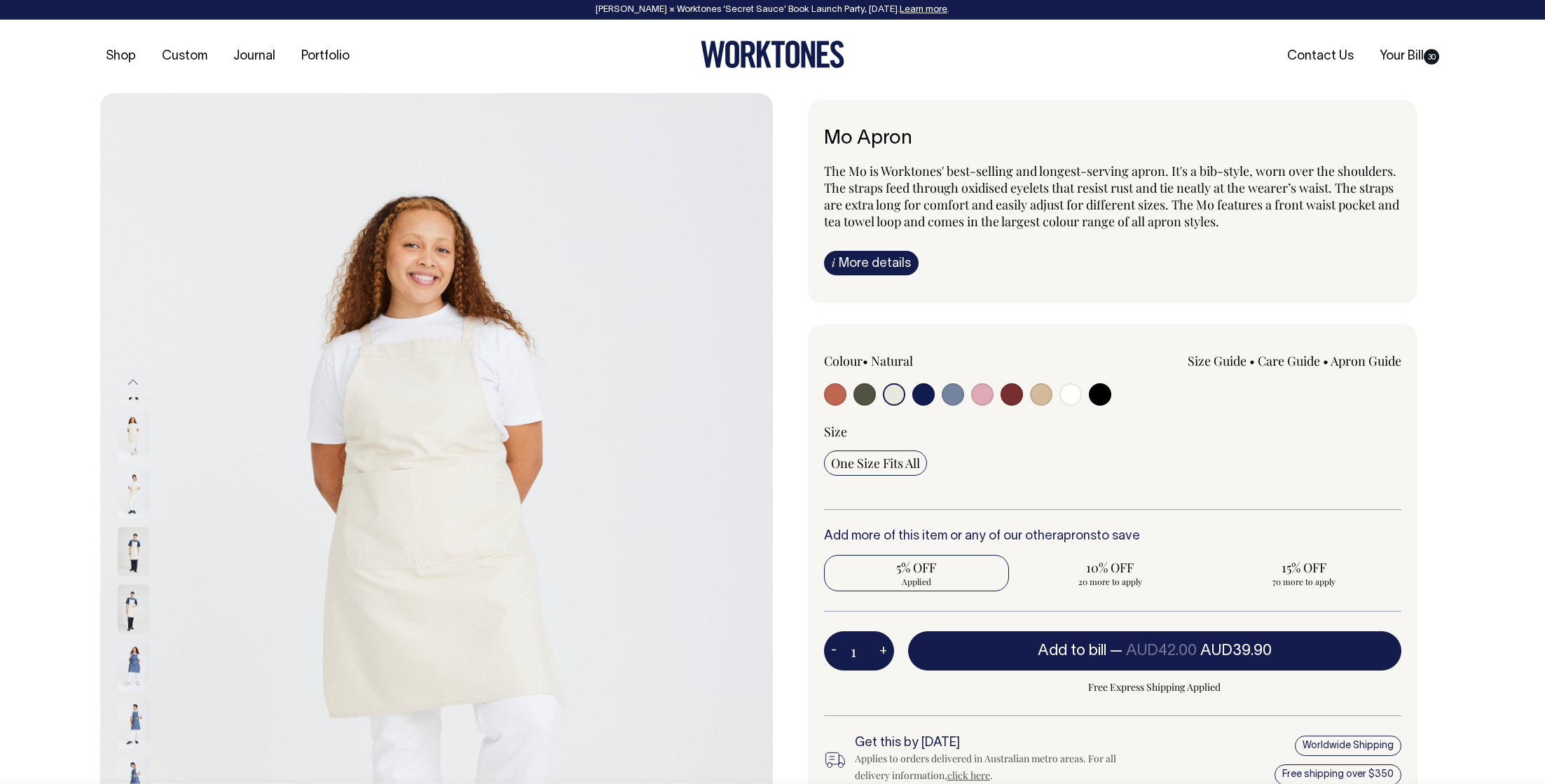
drag, startPoint x: 867, startPoint y: 646, endPoint x: 850, endPoint y: 646, distance: 17.0
click at [850, 647] on input "1" at bounding box center [858, 650] width 70 height 39
type input "20"
radio input "false"
radio input "true"
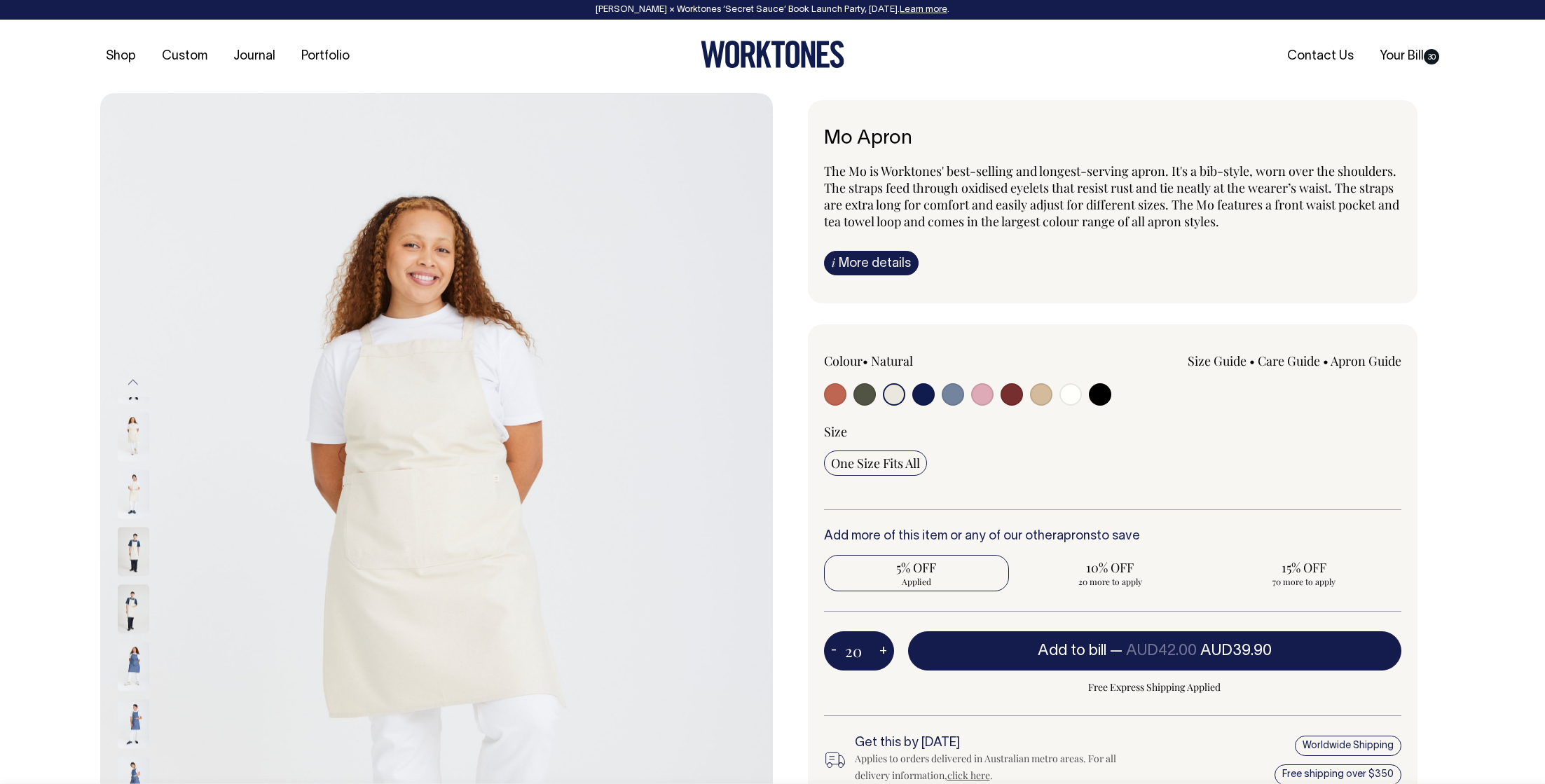
type input "20"
